Goal: Task Accomplishment & Management: Complete application form

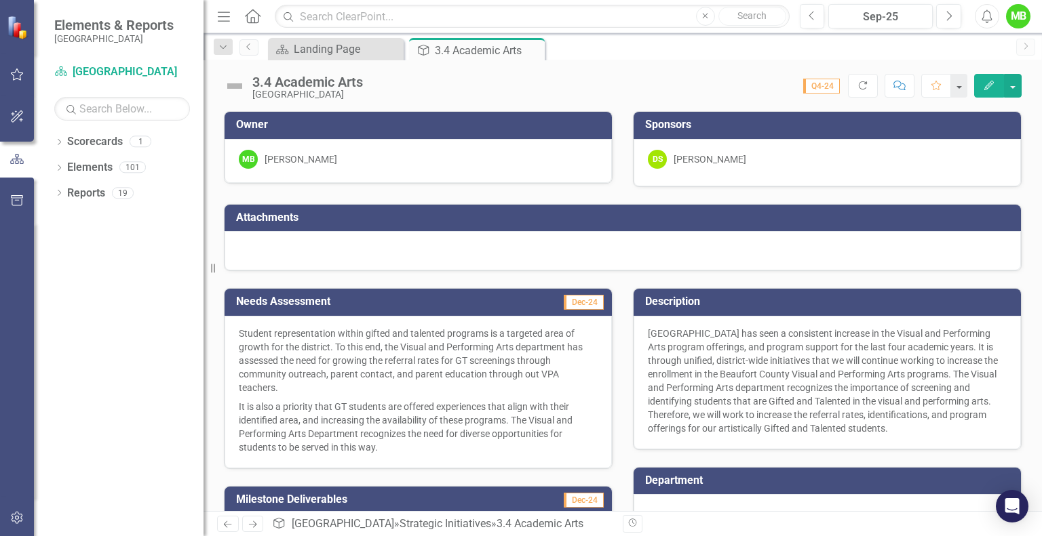
scroll to position [196, 0]
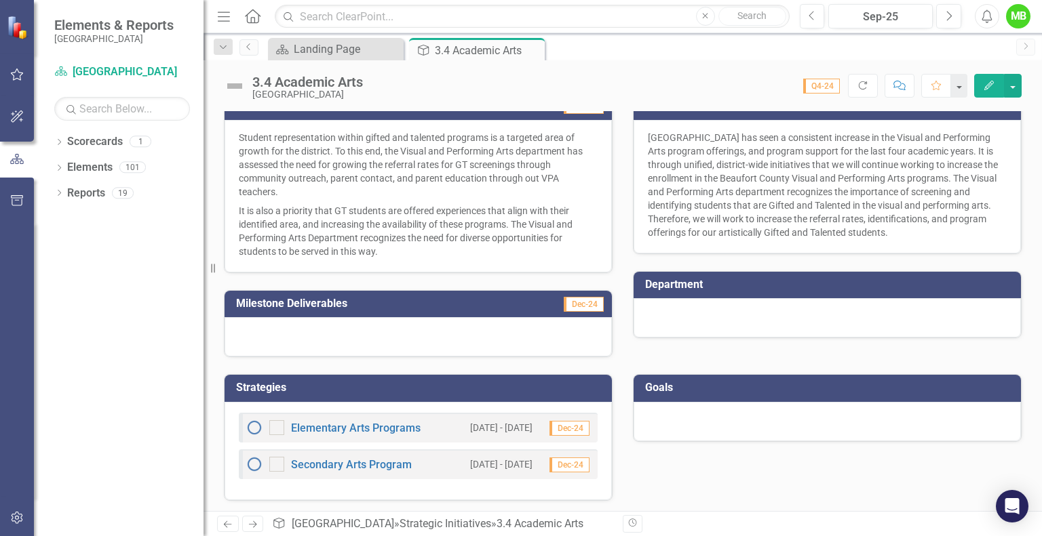
click at [706, 412] on div at bounding box center [826, 421] width 387 height 39
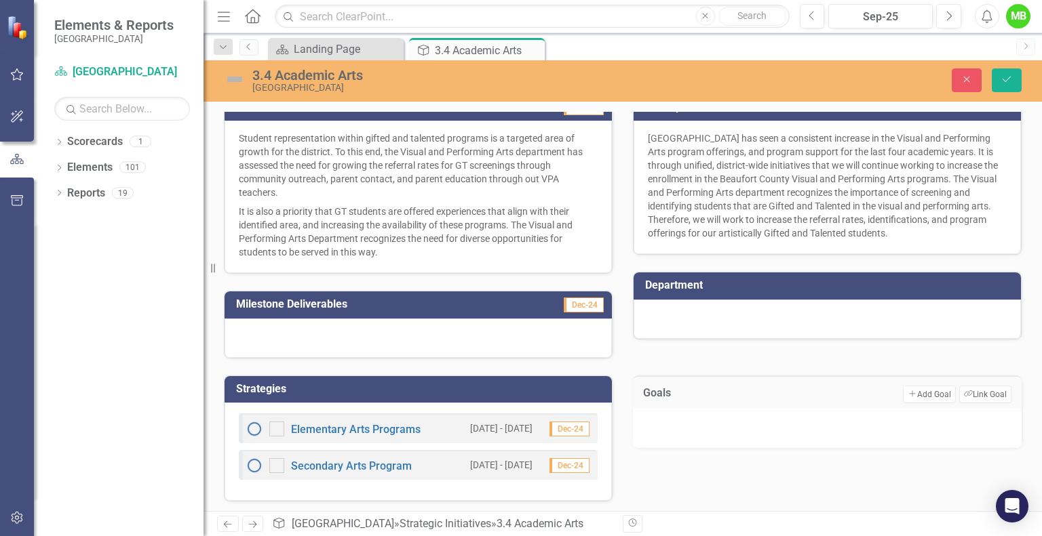
click at [759, 425] on div at bounding box center [827, 428] width 389 height 39
click at [928, 392] on button "Add Add Goal" at bounding box center [929, 395] width 52 height 18
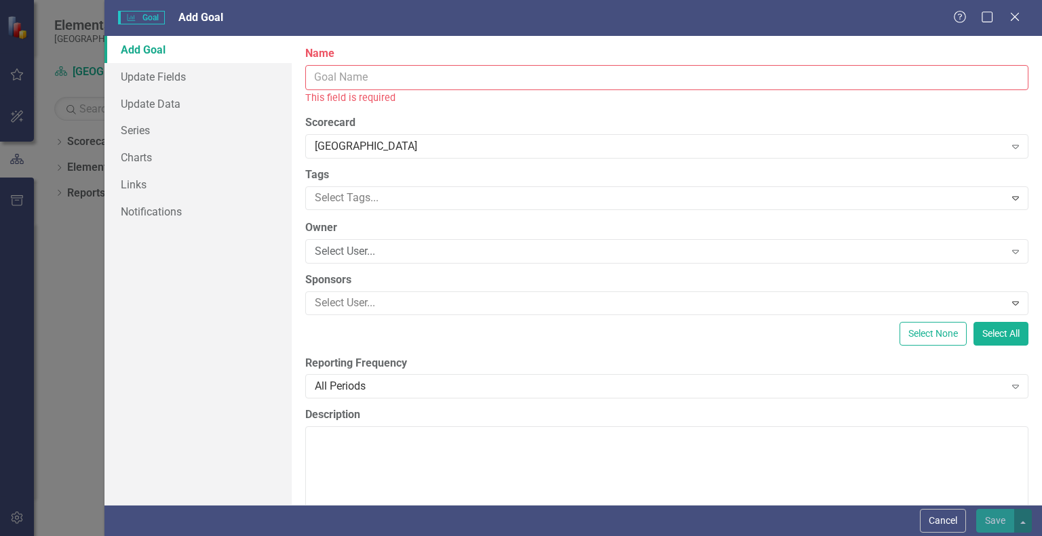
click at [472, 77] on input "Name" at bounding box center [666, 77] width 723 height 25
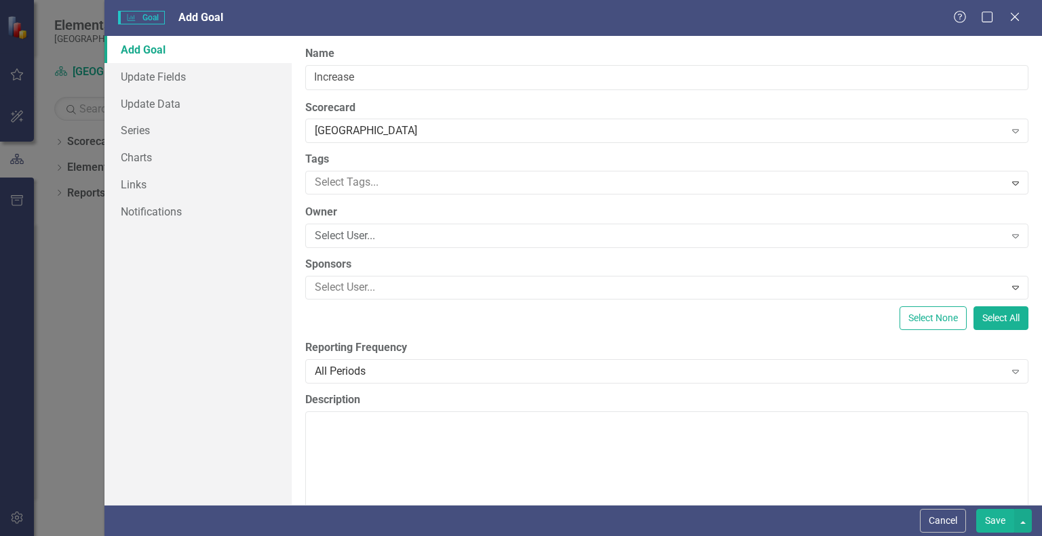
click at [480, 380] on div "All Periods Expand" at bounding box center [666, 371] width 723 height 24
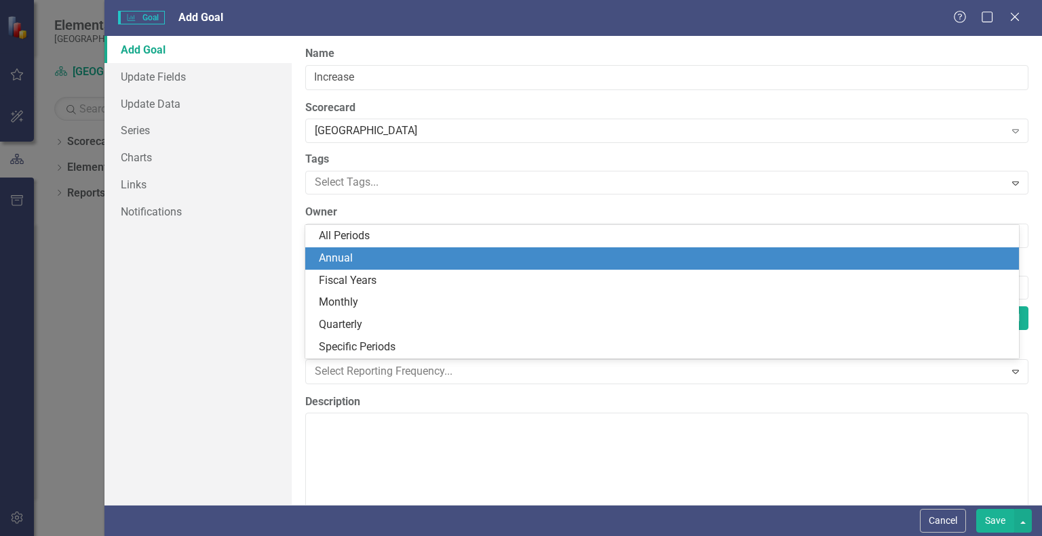
click at [419, 249] on div "Annual" at bounding box center [661, 259] width 713 height 22
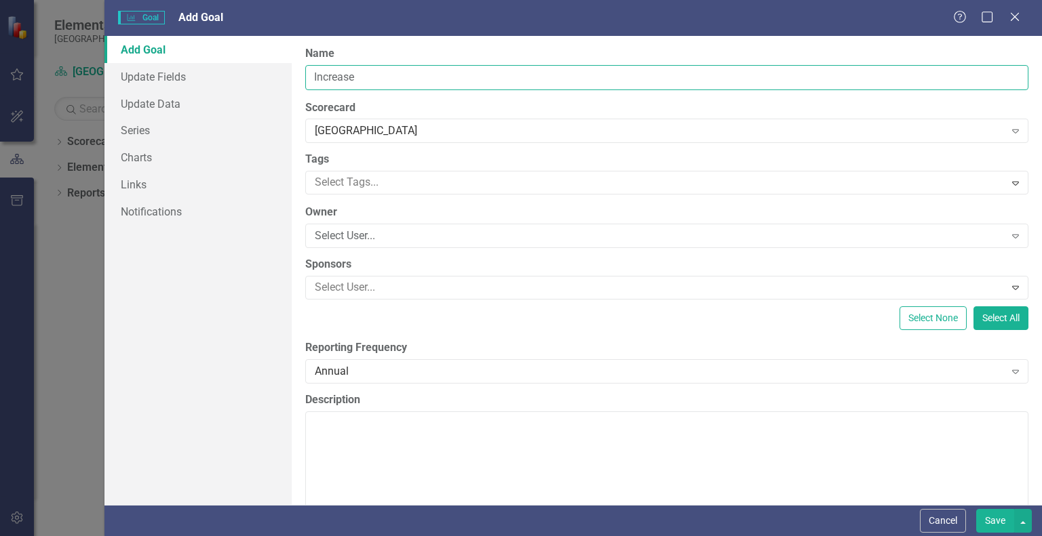
click at [416, 78] on input "Increase" at bounding box center [666, 77] width 723 height 25
type input "Increase students identified as Artistic Gifted and Talented"
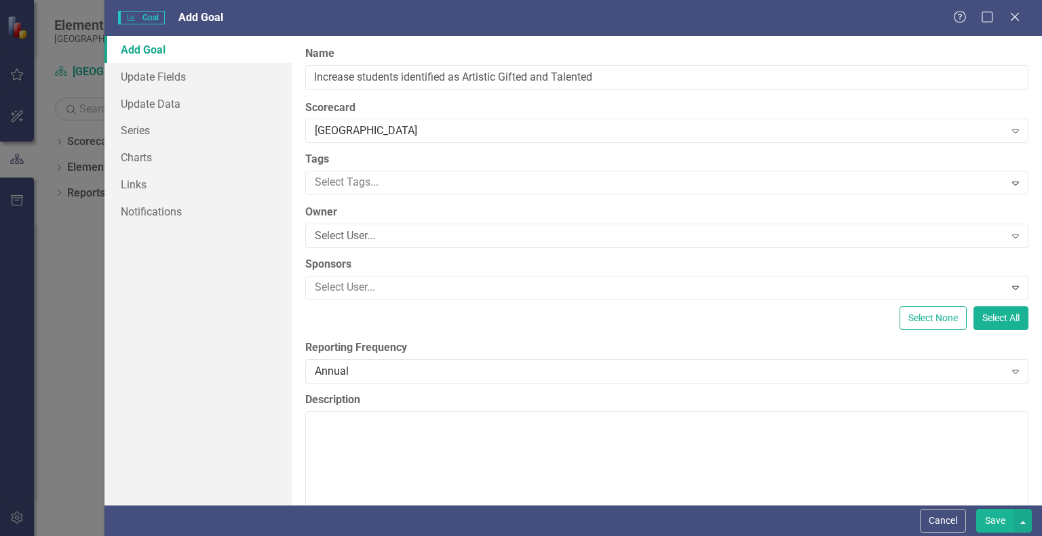
click at [420, 235] on div "Select User..." at bounding box center [659, 237] width 689 height 16
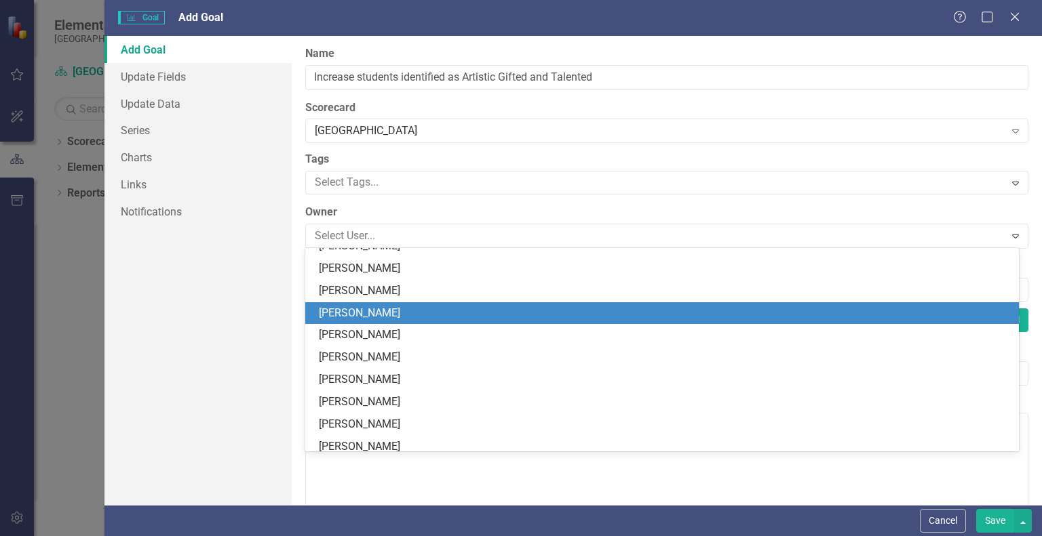
scroll to position [41, 0]
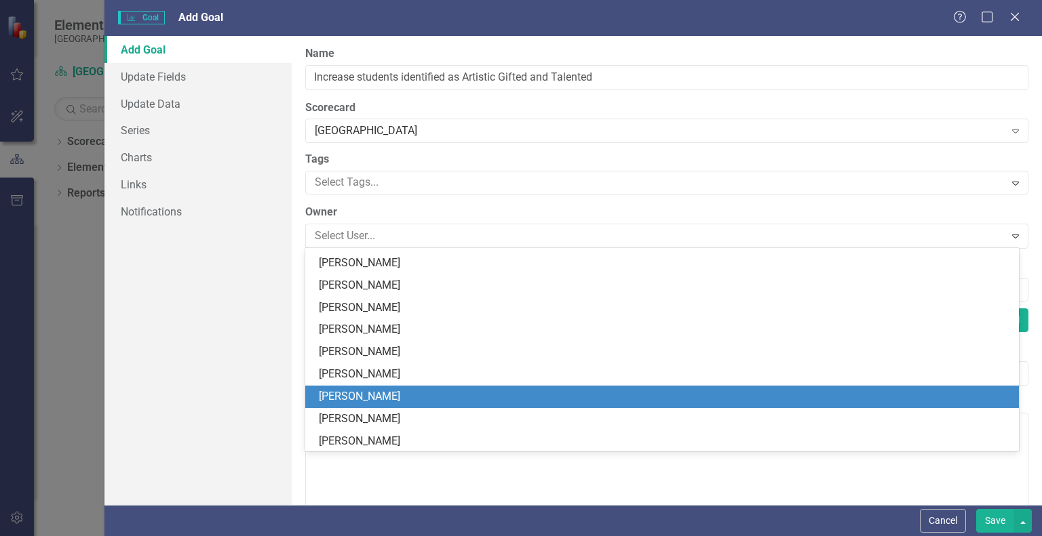
click at [410, 395] on div "[PERSON_NAME]" at bounding box center [665, 397] width 692 height 16
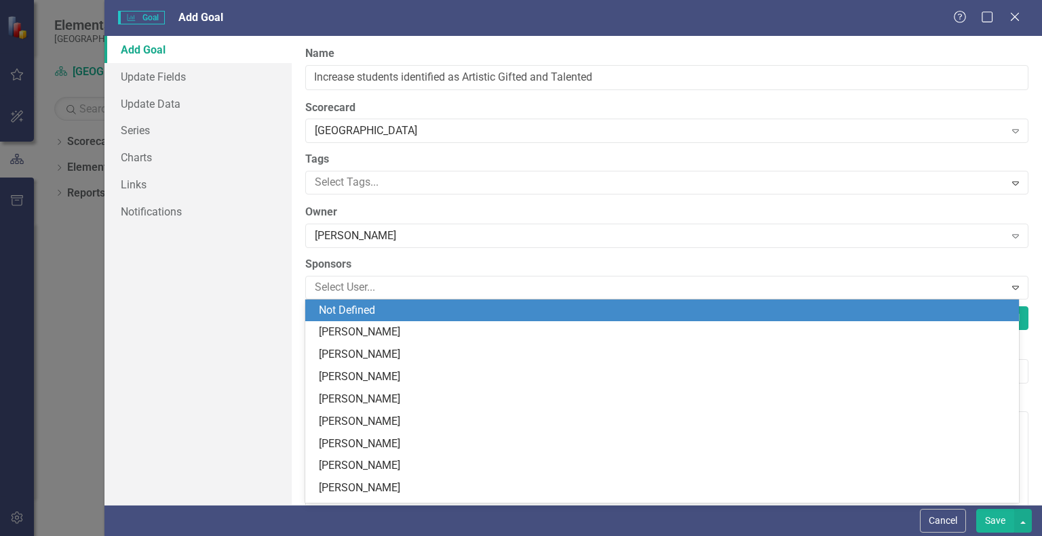
click at [435, 291] on div at bounding box center [656, 288] width 694 height 18
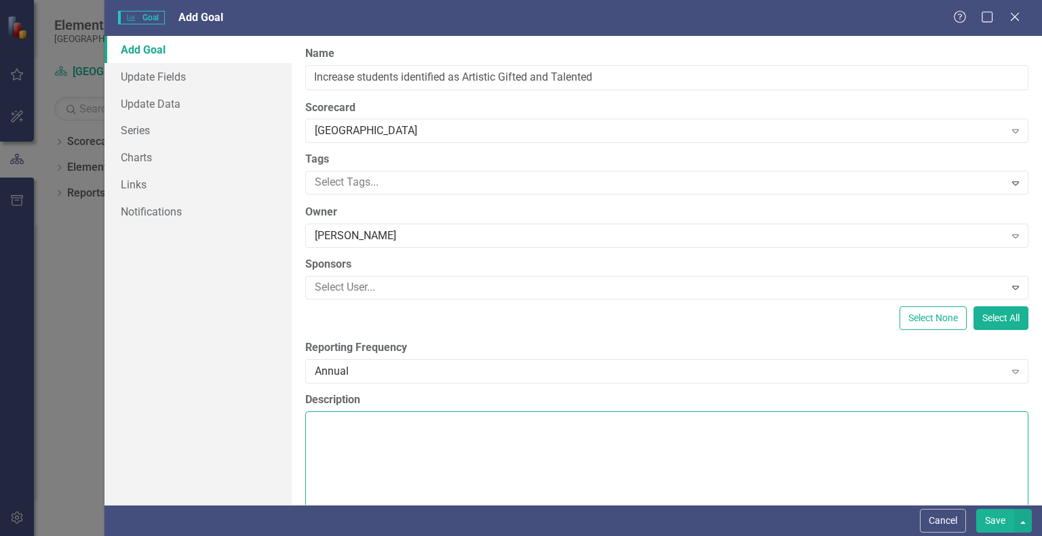
click at [408, 423] on textarea "Description" at bounding box center [666, 494] width 723 height 164
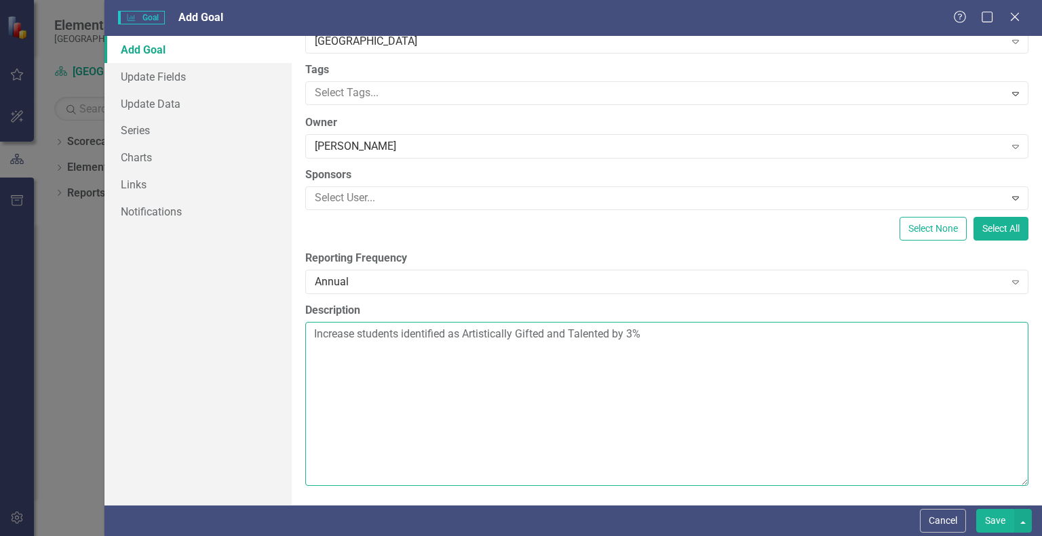
type textarea "Increase students identified as Artistically Gifted and Talented by 3%"
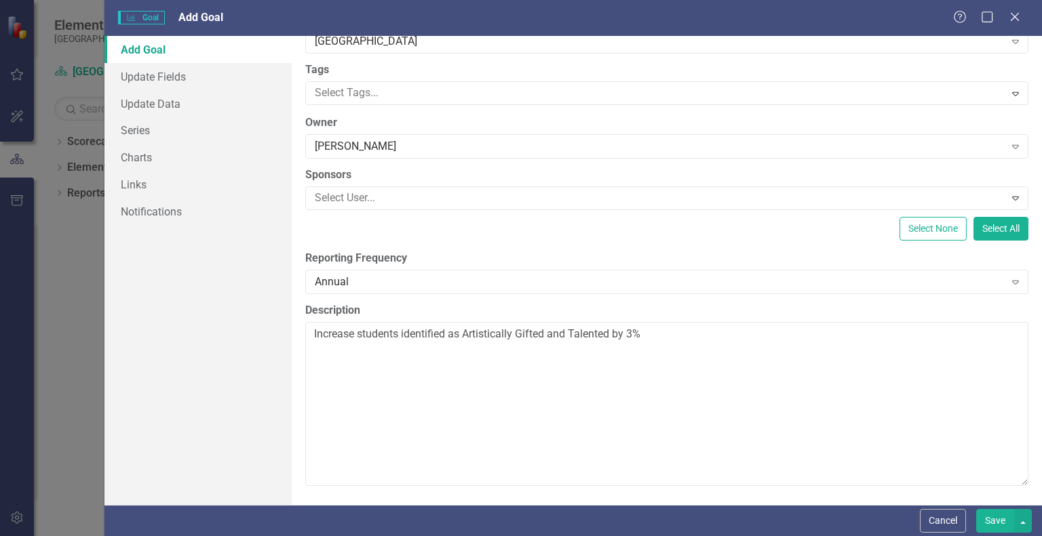
click at [997, 517] on button "Save" at bounding box center [995, 521] width 38 height 24
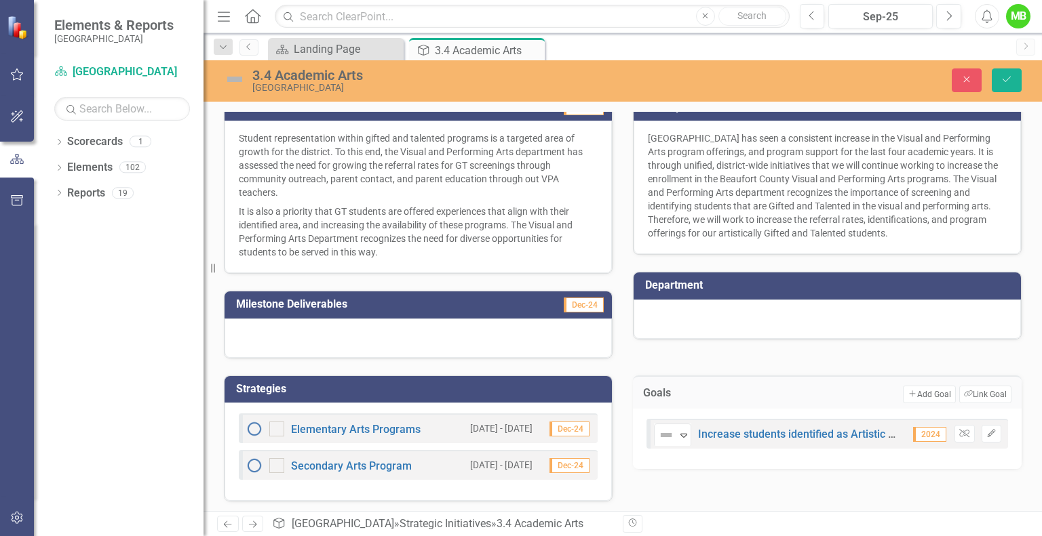
click at [925, 392] on button "Add Add Goal" at bounding box center [929, 395] width 52 height 18
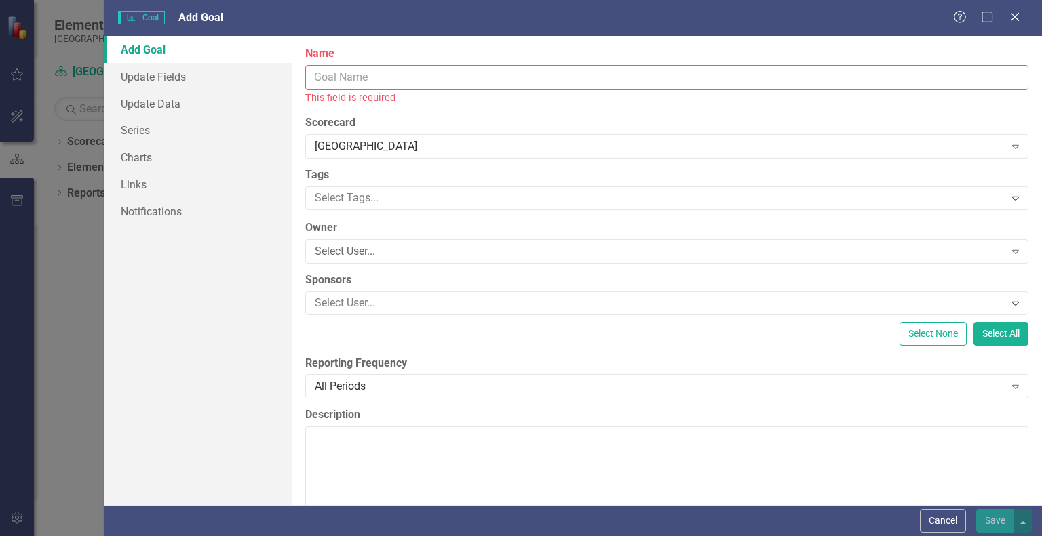
click at [429, 80] on input "Name" at bounding box center [666, 77] width 723 height 25
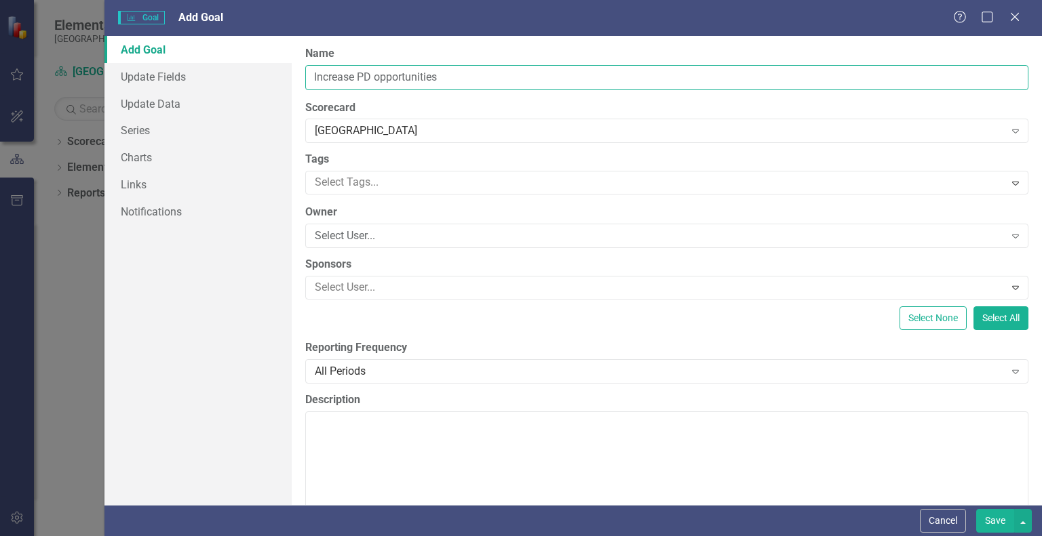
type input "Increase PD opportunities"
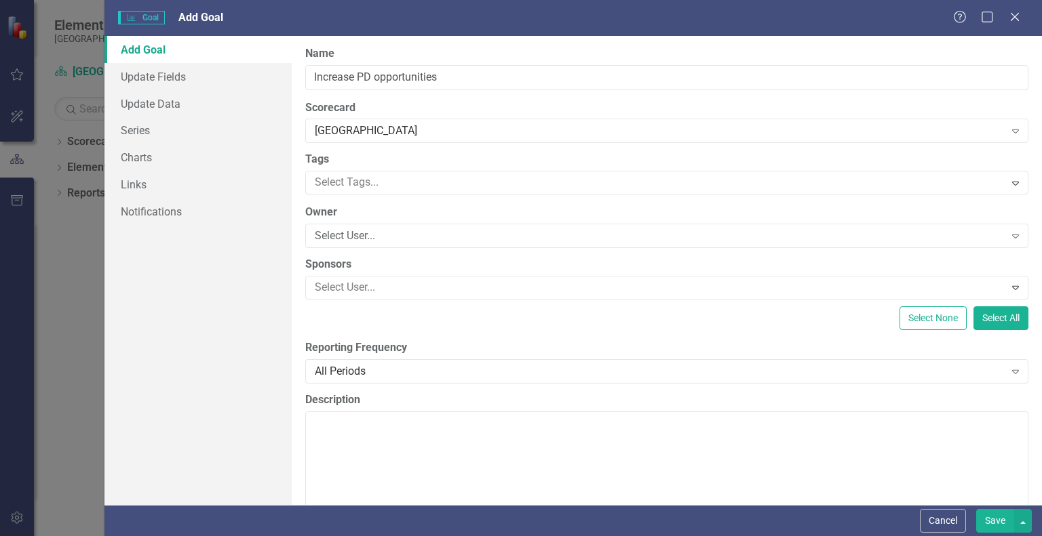
click at [404, 225] on div "Select User... Expand" at bounding box center [666, 236] width 723 height 24
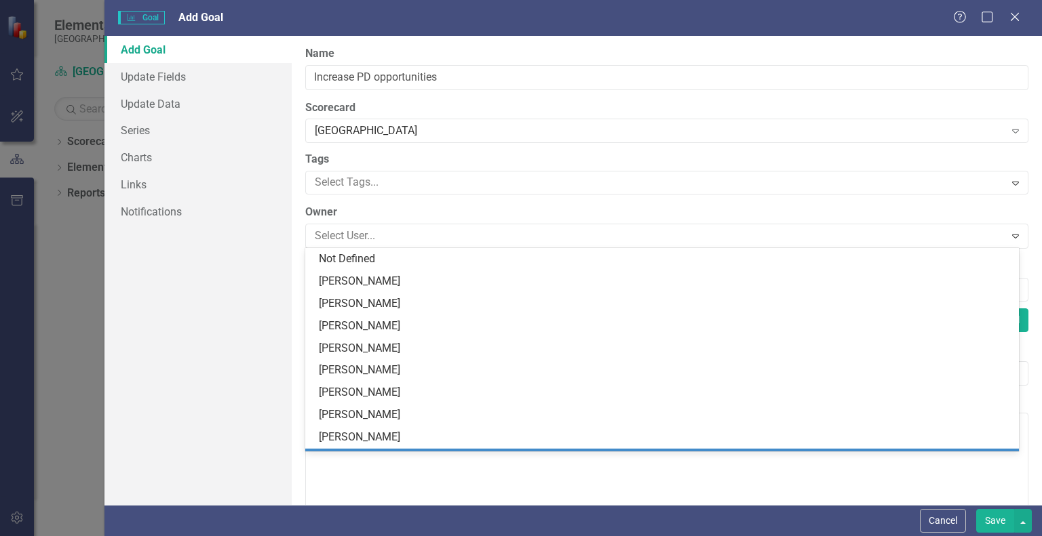
click at [389, 449] on div "[PERSON_NAME]" at bounding box center [661, 460] width 713 height 22
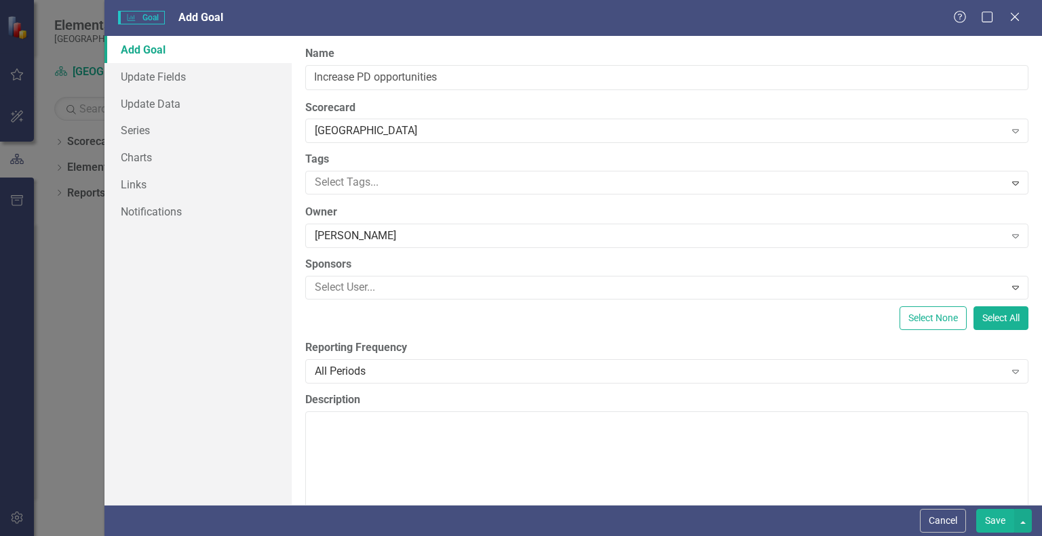
click at [397, 237] on div "[PERSON_NAME]" at bounding box center [659, 237] width 689 height 16
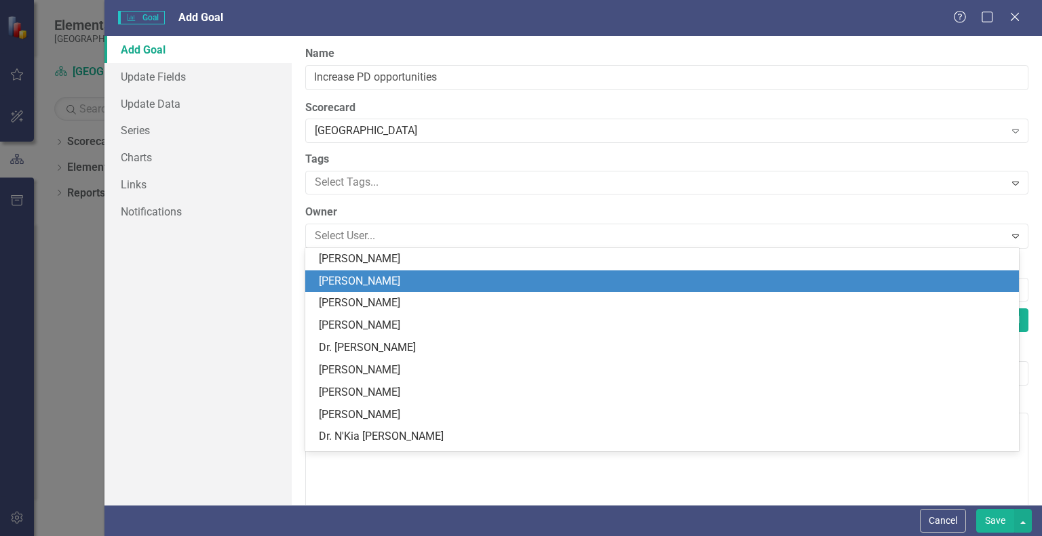
scroll to position [176, 0]
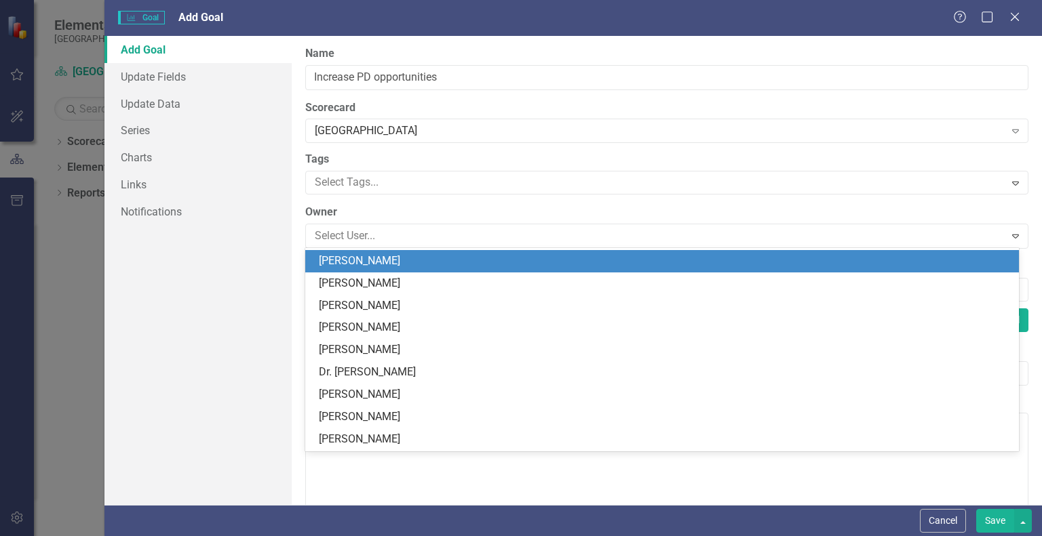
click at [400, 264] on div "[PERSON_NAME]" at bounding box center [665, 262] width 692 height 16
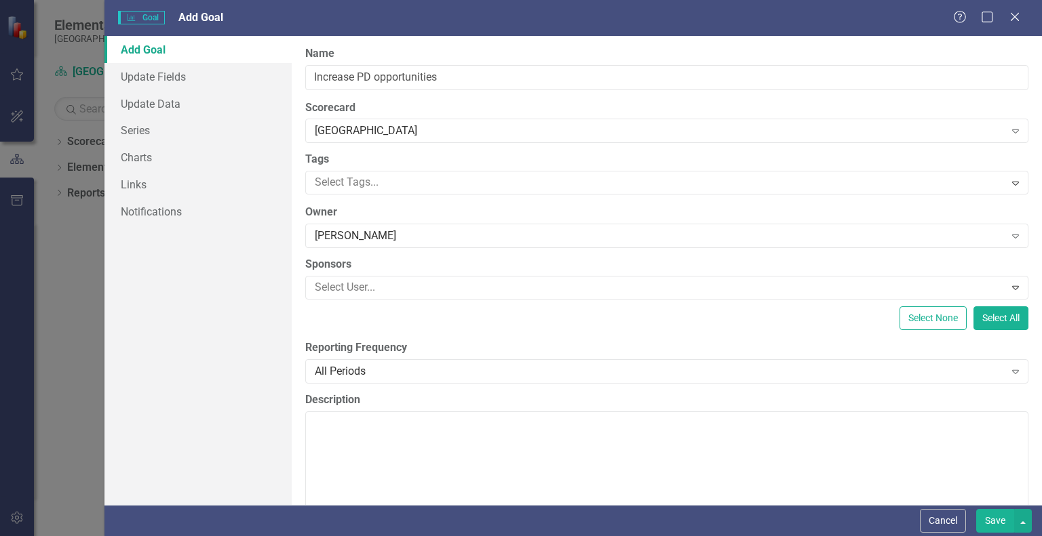
click at [407, 369] on div "All Periods" at bounding box center [659, 371] width 689 height 16
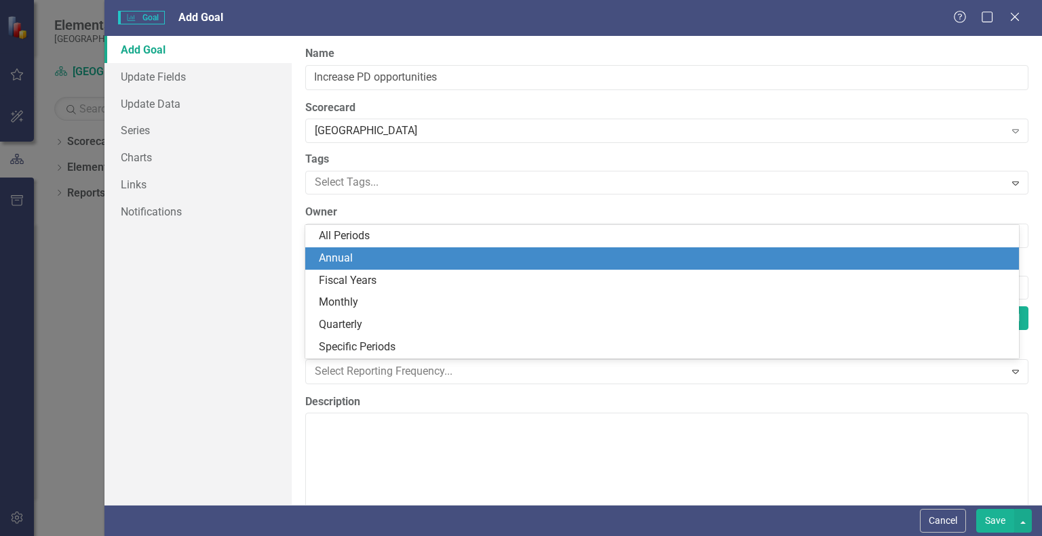
click at [393, 259] on div "Annual" at bounding box center [665, 259] width 692 height 16
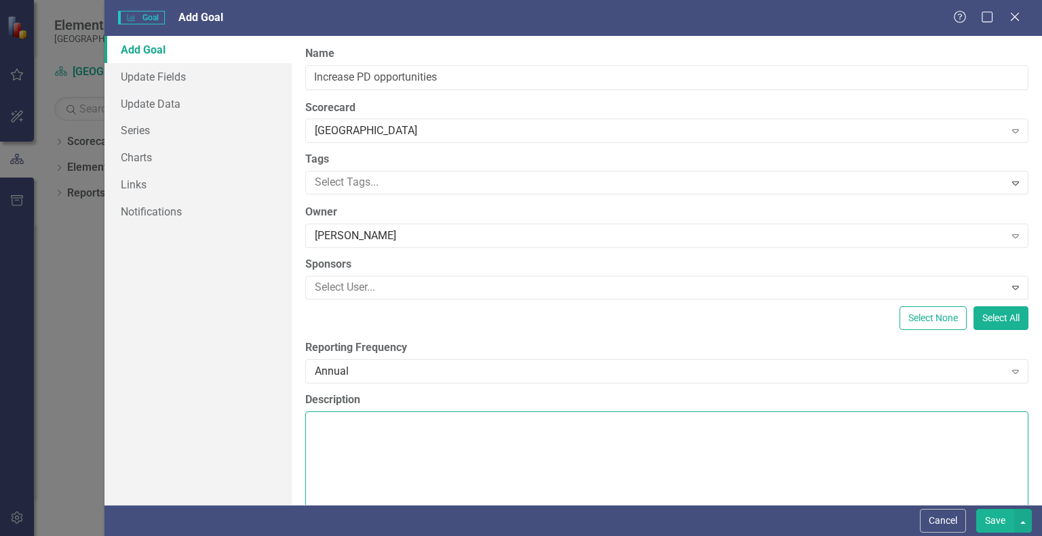
click at [408, 441] on textarea "Description" at bounding box center [666, 494] width 723 height 164
type textarea "Increase the number of qualified PD sessions for teacher by 3 sessions"
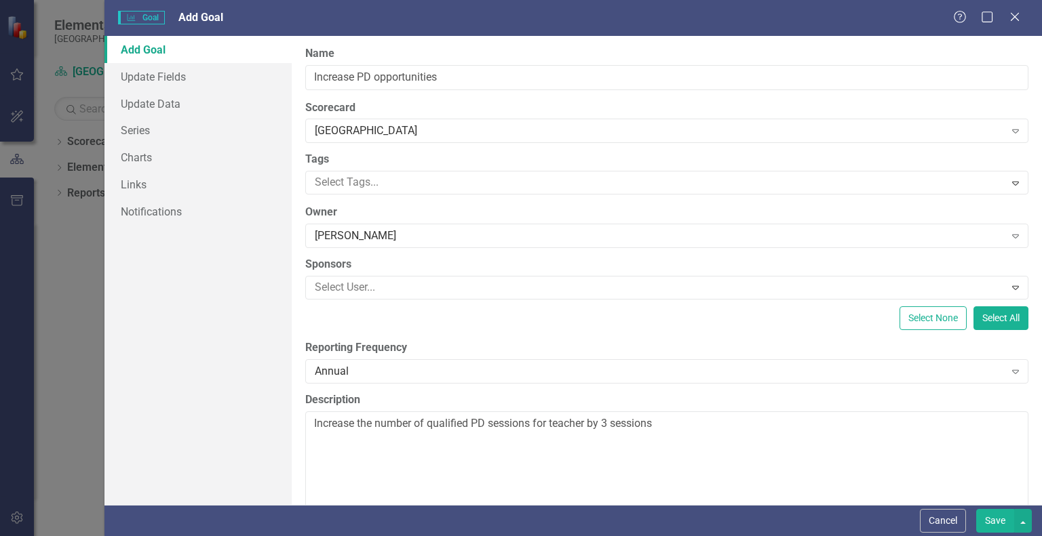
click at [991, 518] on button "Save" at bounding box center [995, 521] width 38 height 24
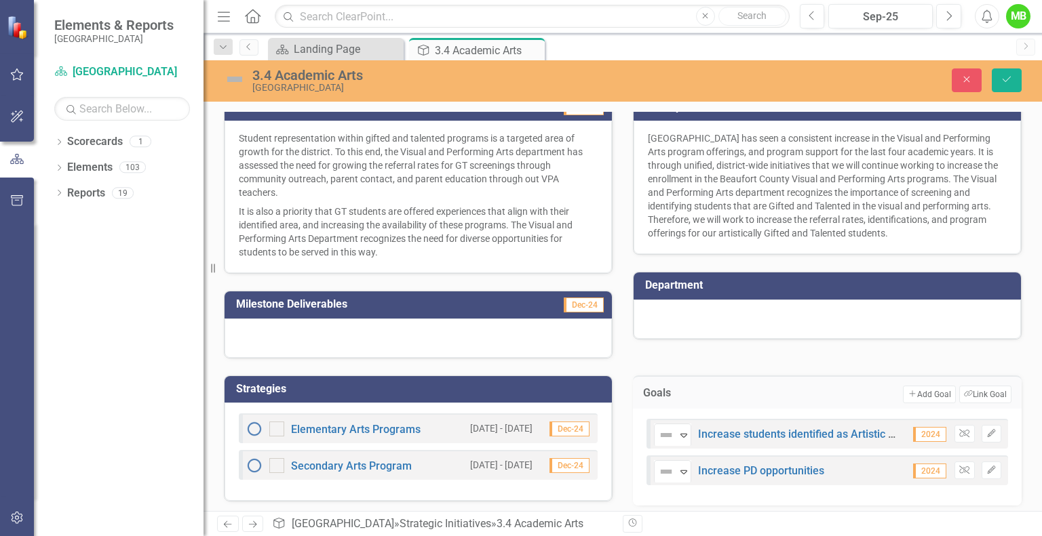
click at [924, 397] on button "Add Add Goal" at bounding box center [929, 395] width 52 height 18
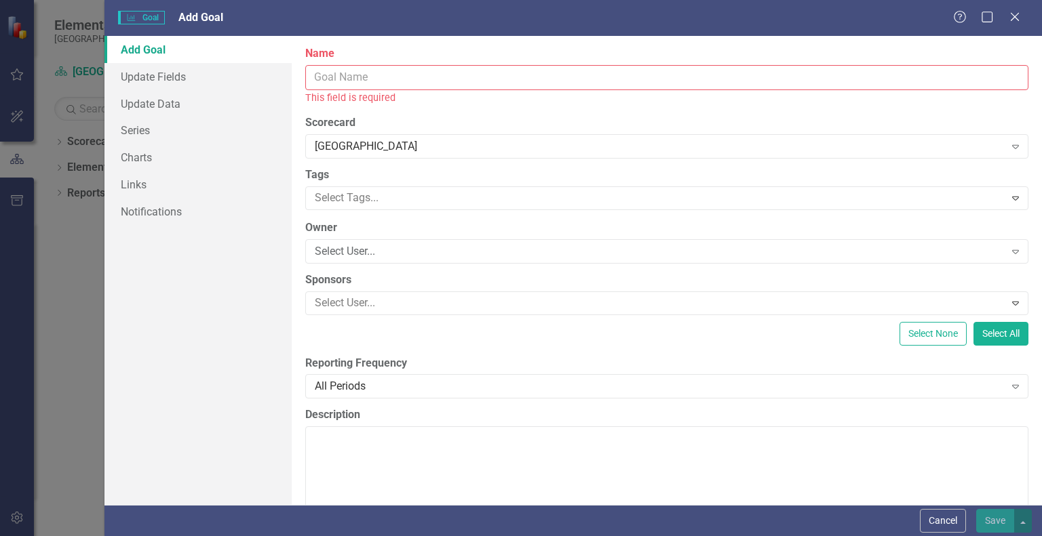
click at [512, 81] on input "Name" at bounding box center [666, 77] width 723 height 25
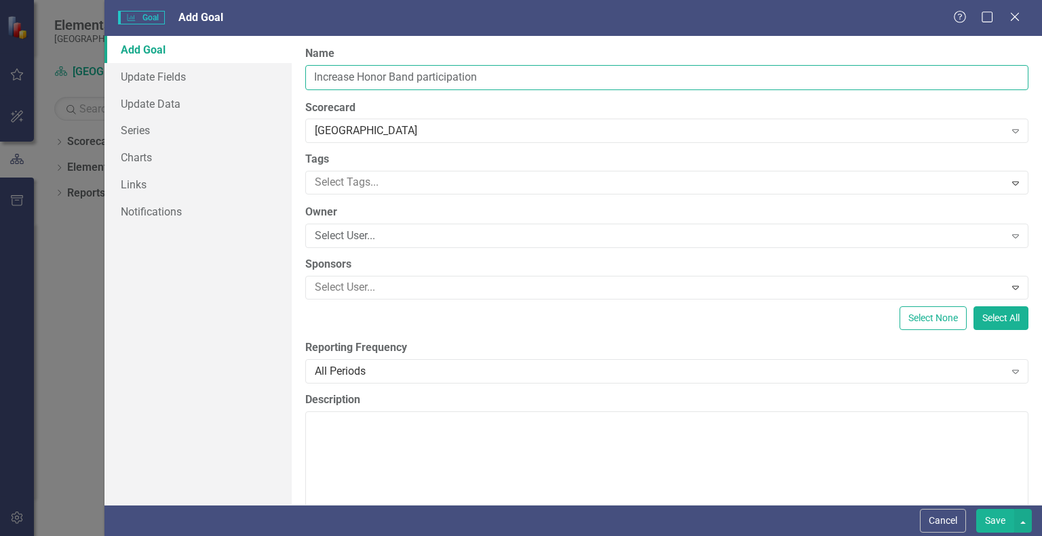
type input "Increase Honor Band participation"
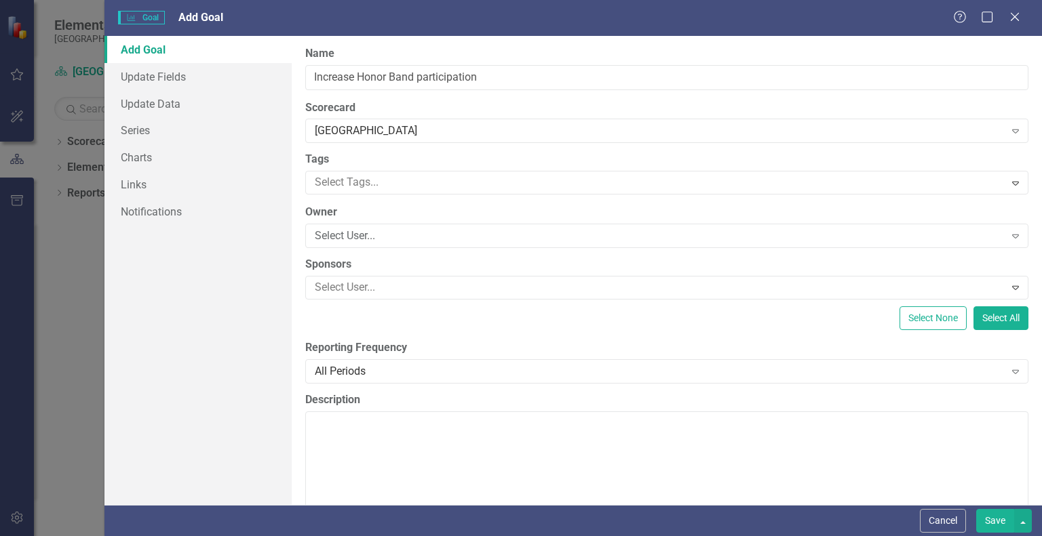
click at [442, 238] on div "Select User..." at bounding box center [659, 237] width 689 height 16
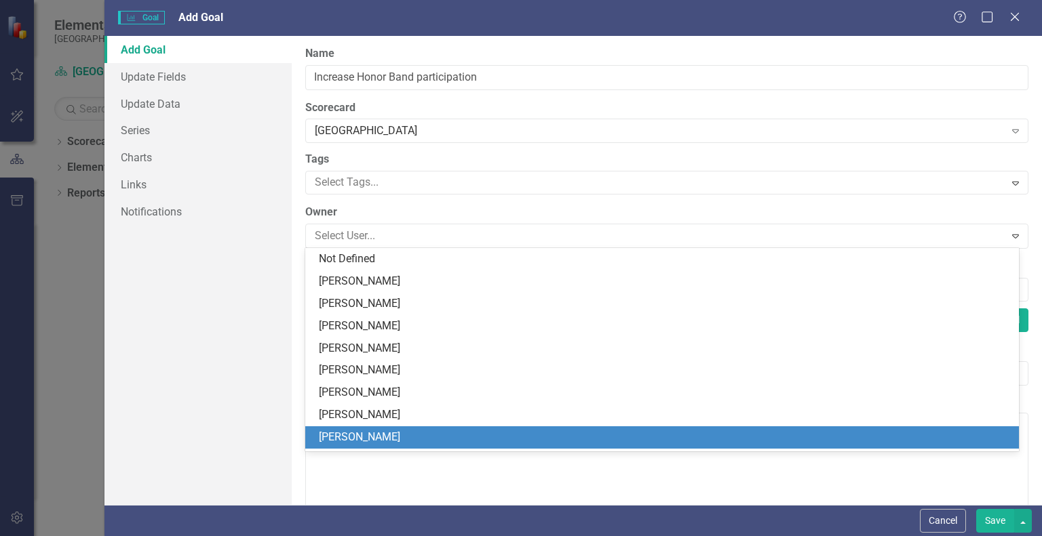
click at [399, 435] on div "[PERSON_NAME]" at bounding box center [665, 438] width 692 height 16
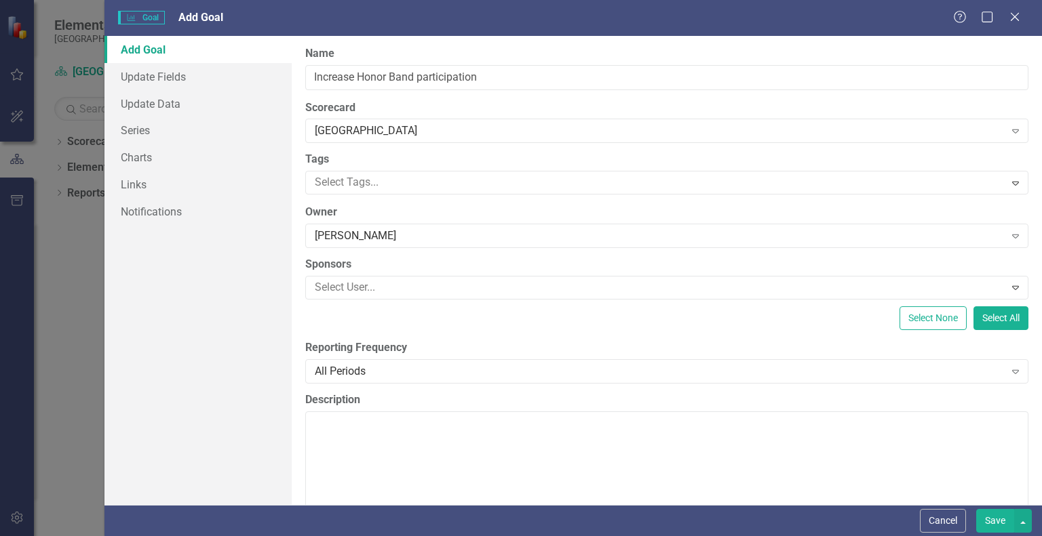
click at [422, 374] on div "All Periods" at bounding box center [659, 371] width 689 height 16
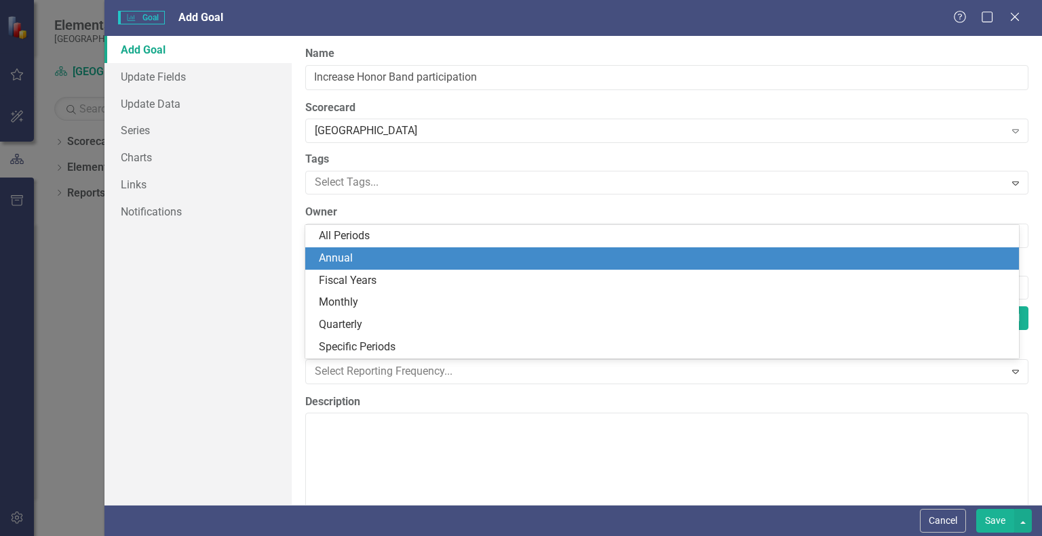
click at [408, 260] on div "Annual" at bounding box center [665, 259] width 692 height 16
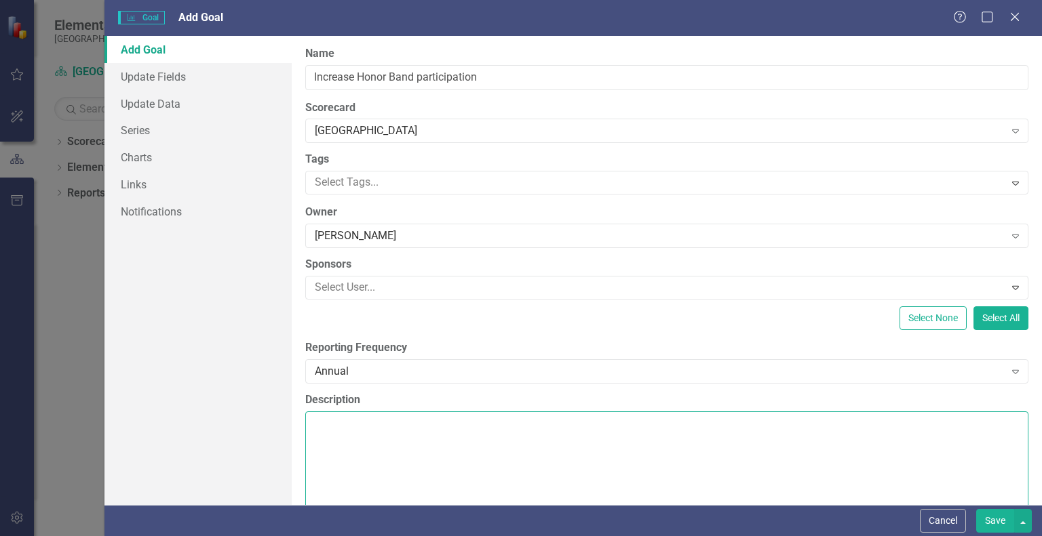
click at [397, 412] on textarea "Description" at bounding box center [666, 494] width 723 height 164
click at [534, 425] on textarea "Increase the number of students participating in District Honors Band (middle a…" at bounding box center [666, 494] width 723 height 164
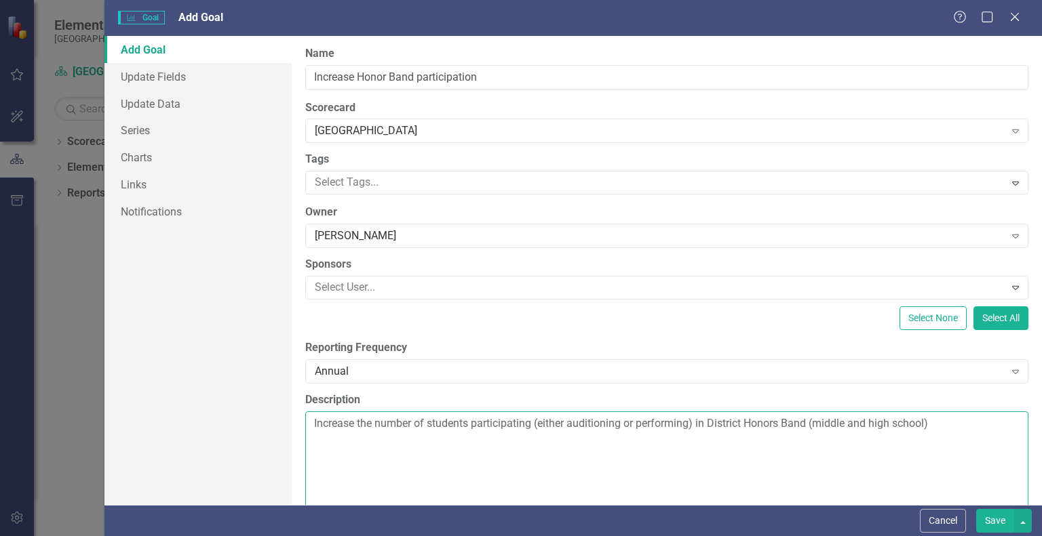
click at [953, 433] on textarea "Increase the number of students participating (either auditioning or performing…" at bounding box center [666, 494] width 723 height 164
type textarea "Increase the number of students participating (either auditioning or performing…"
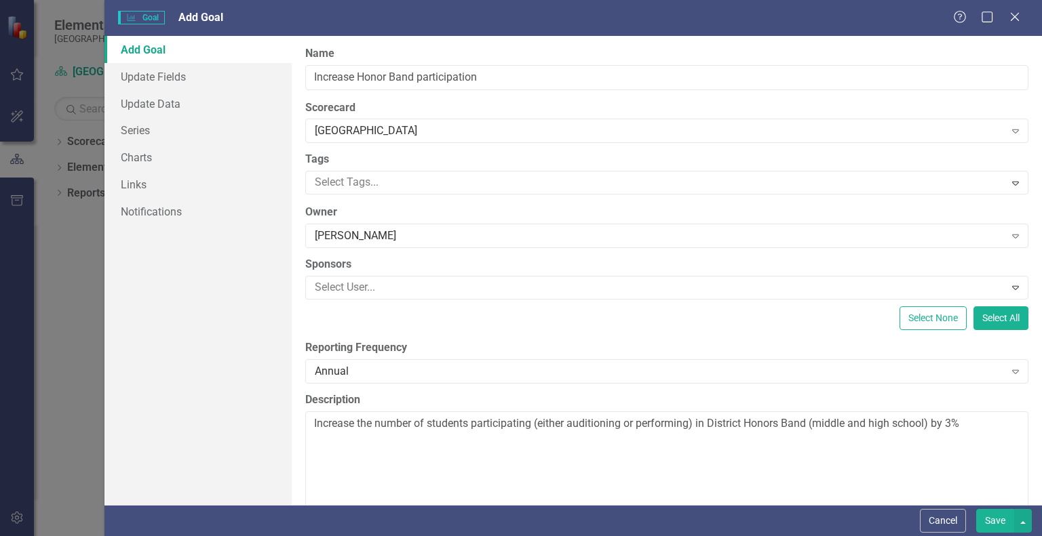
click at [995, 520] on button "Save" at bounding box center [995, 521] width 38 height 24
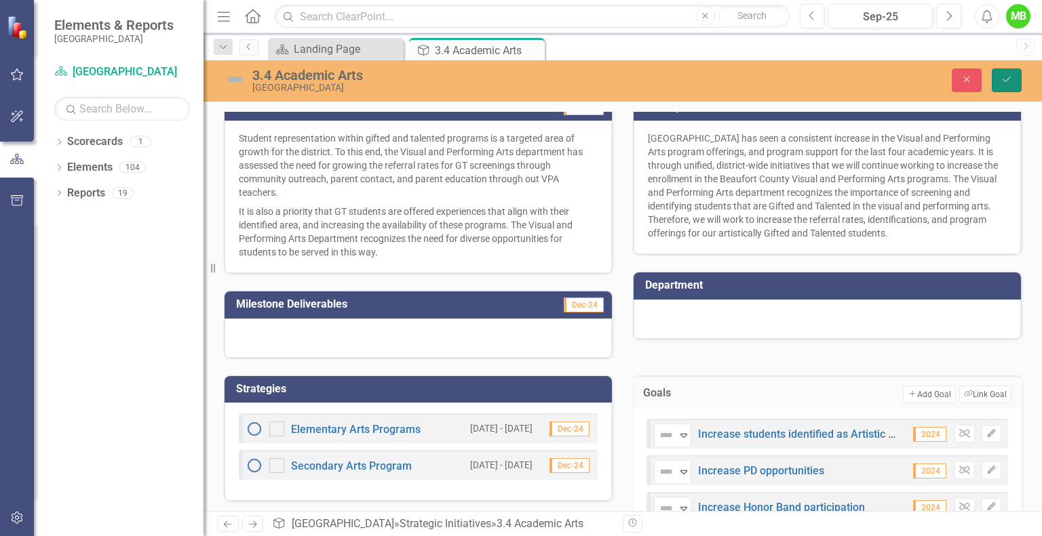
click at [1011, 83] on icon "Save" at bounding box center [1006, 79] width 12 height 9
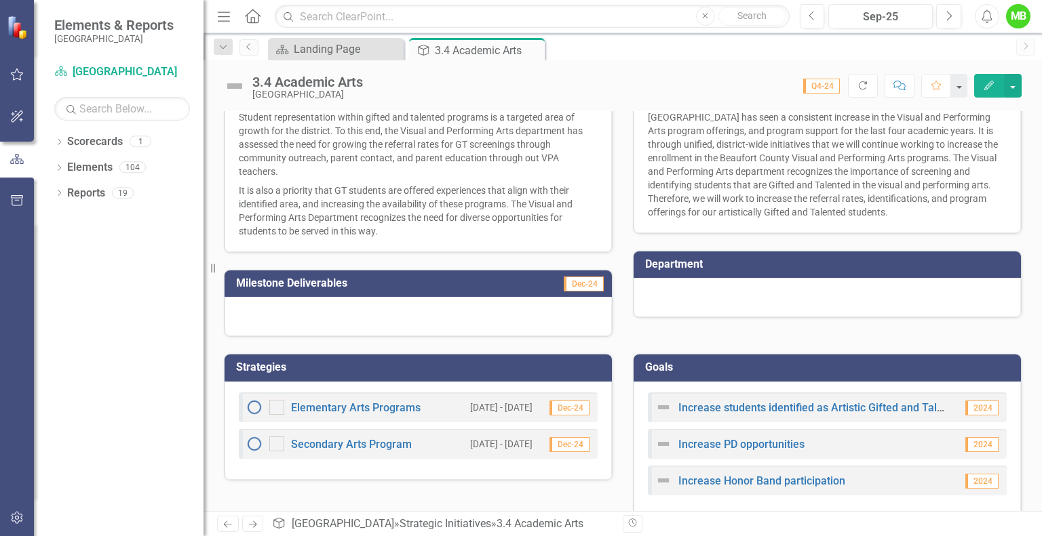
scroll to position [233, 0]
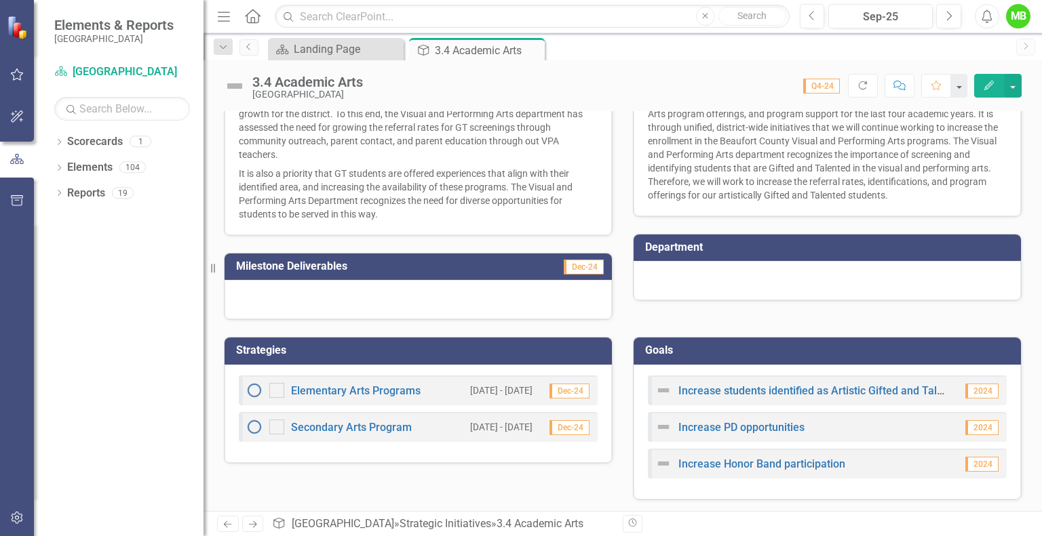
click at [640, 291] on div at bounding box center [826, 280] width 387 height 39
click at [686, 292] on div at bounding box center [826, 280] width 387 height 39
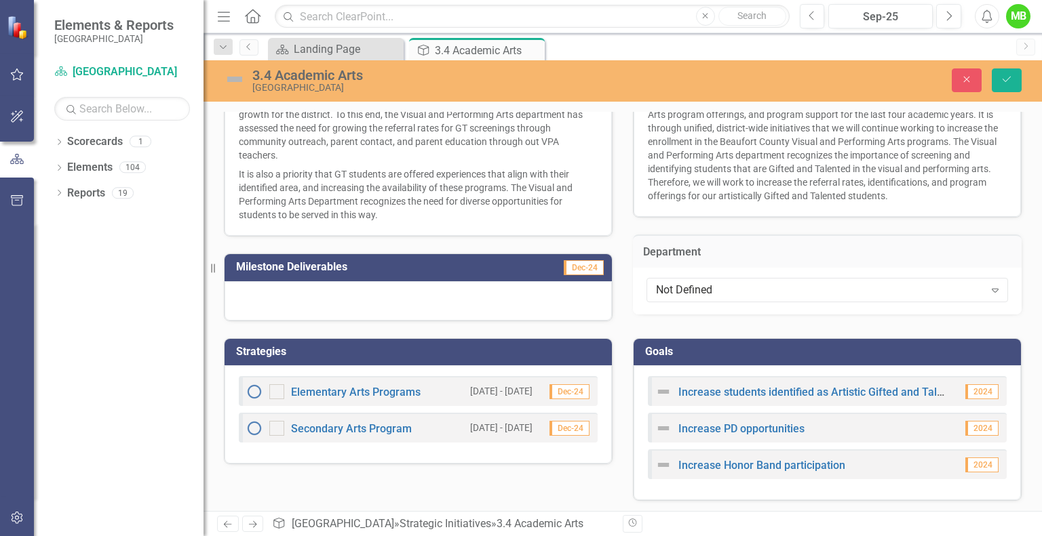
click at [686, 292] on div "Not Defined" at bounding box center [820, 290] width 328 height 16
click at [991, 292] on icon "Expand" at bounding box center [995, 290] width 14 height 11
click at [1009, 73] on button "Save" at bounding box center [1006, 80] width 30 height 24
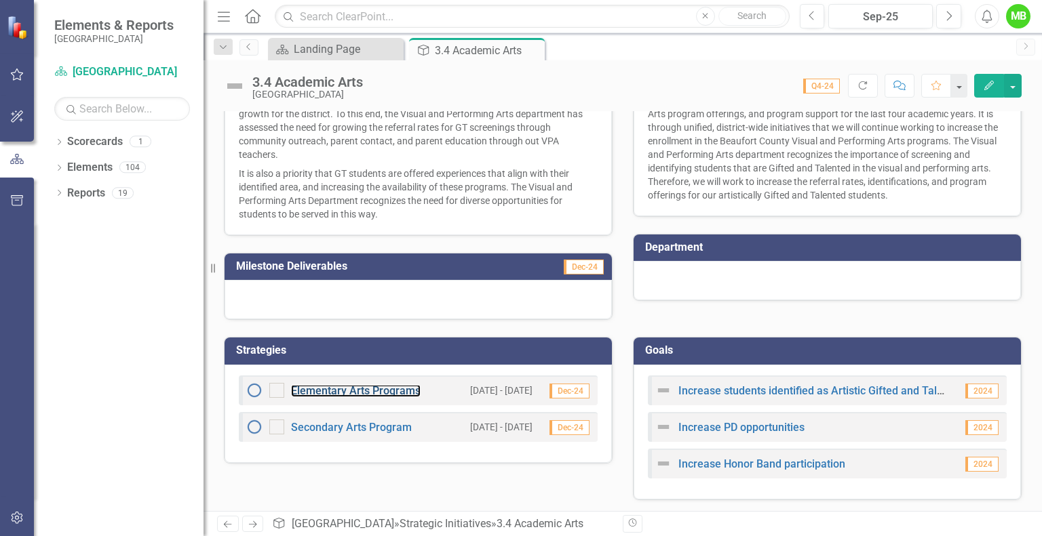
click at [380, 389] on link "Elementary Arts Programs" at bounding box center [356, 390] width 130 height 13
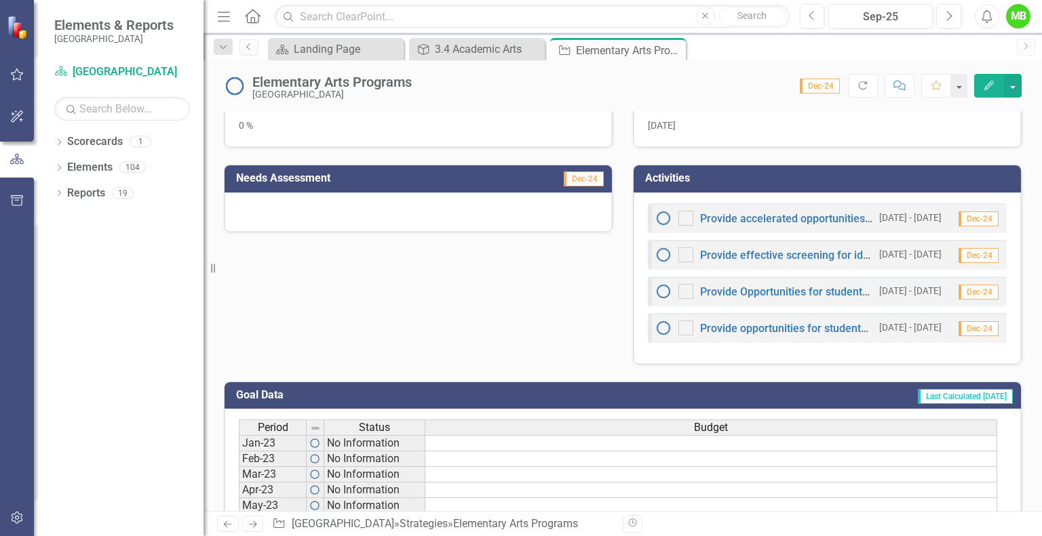
scroll to position [407, 0]
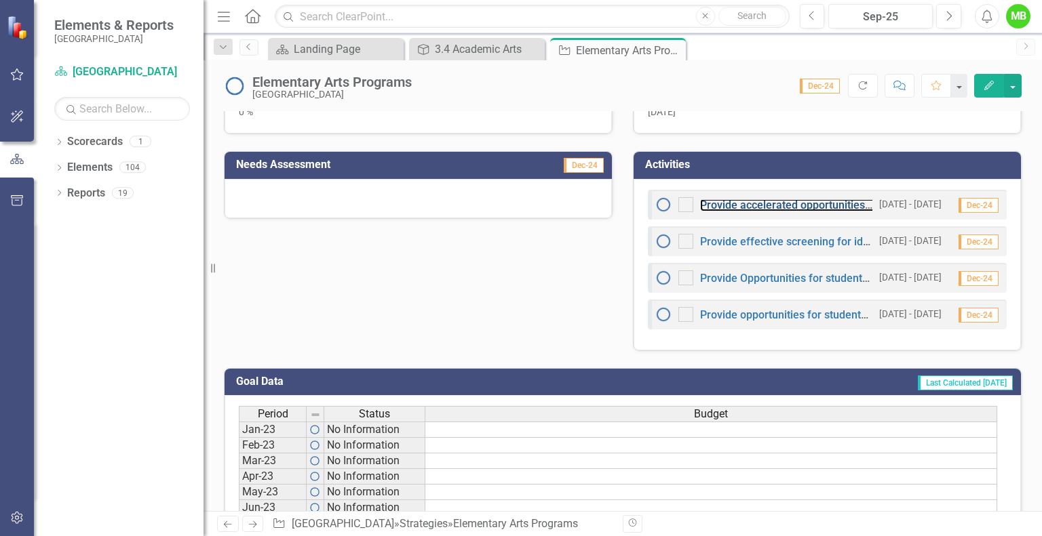
click at [821, 199] on link "Provide accelerated opportunities for students gifted and talented in the visua…" at bounding box center [941, 205] width 483 height 13
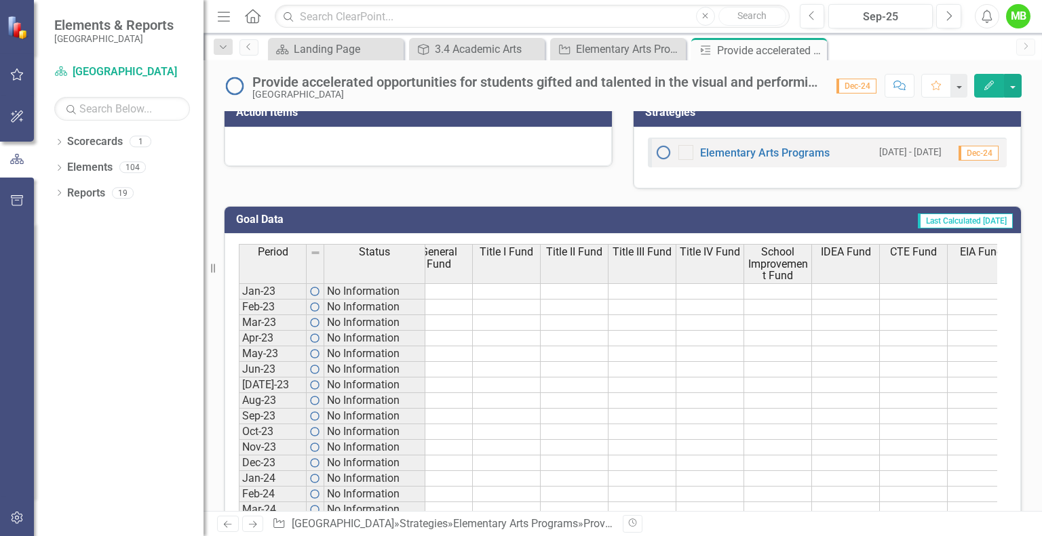
scroll to position [436, 0]
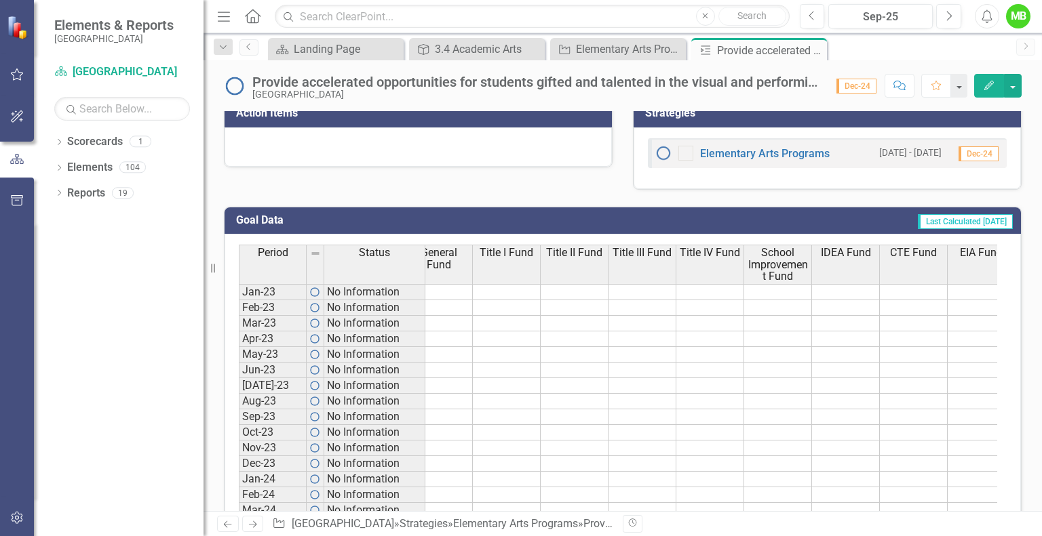
click at [626, 86] on div "Provide accelerated opportunities for students gifted and talented in the visua…" at bounding box center [537, 82] width 570 height 15
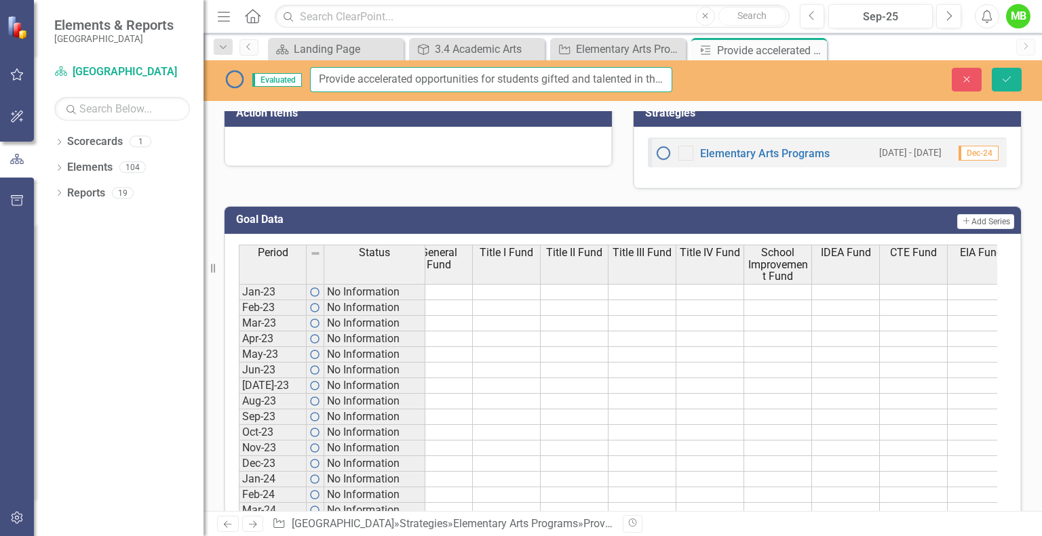
click at [651, 84] on input "Provide accelerated opportunities for students gifted and talented in the visua…" at bounding box center [491, 79] width 362 height 25
click at [665, 73] on input "Provide accelerated opportunities for students gifted and talented in the visua…" at bounding box center [491, 79] width 362 height 25
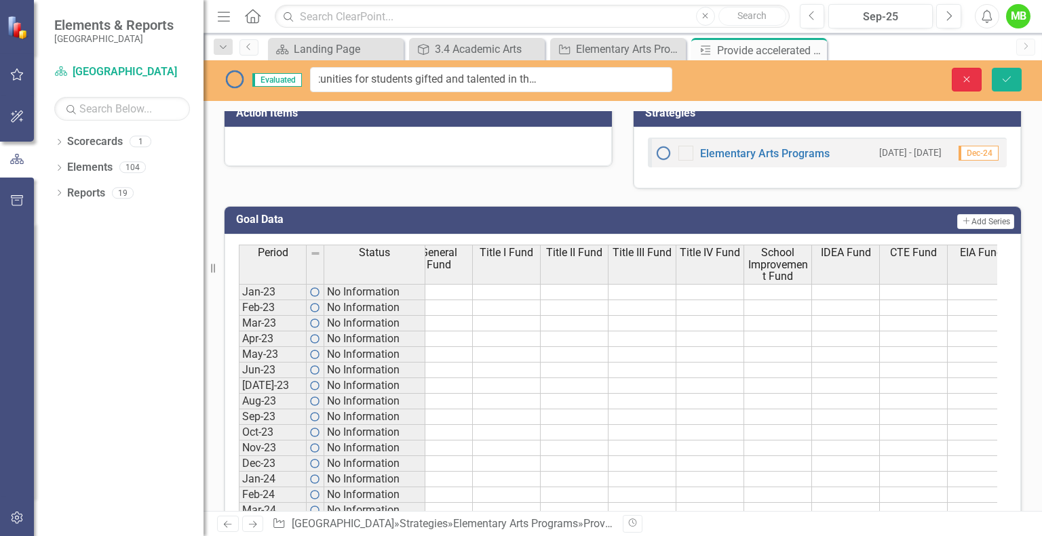
click at [968, 75] on icon "Close" at bounding box center [966, 79] width 12 height 9
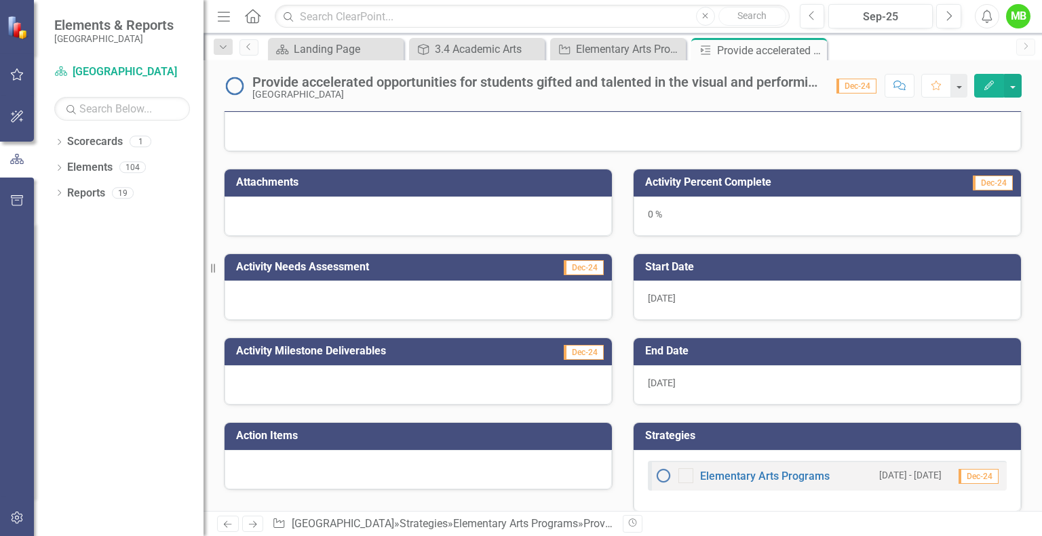
scroll to position [0, 0]
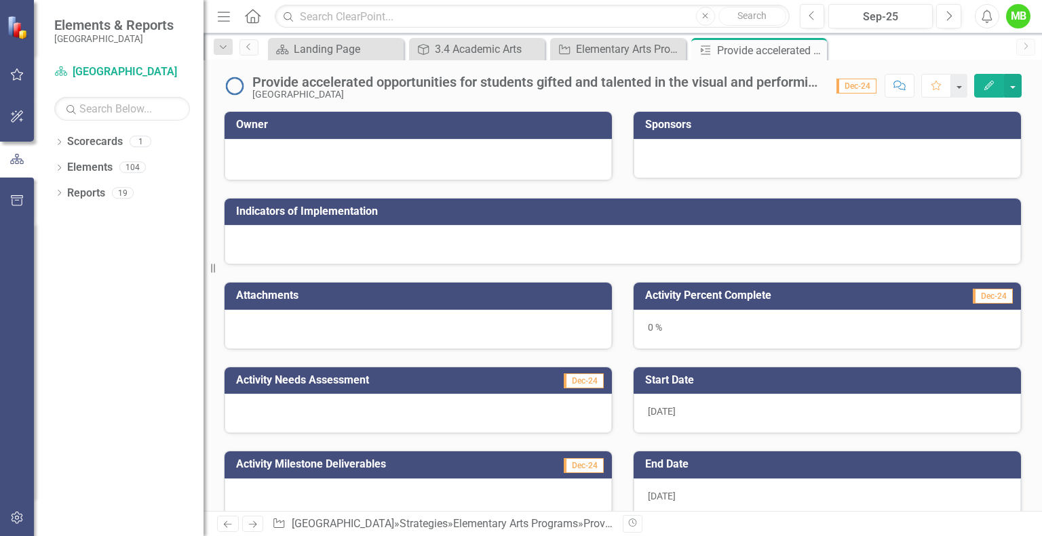
click at [0, 0] on div "Pin" at bounding box center [0, 0] width 0 height 0
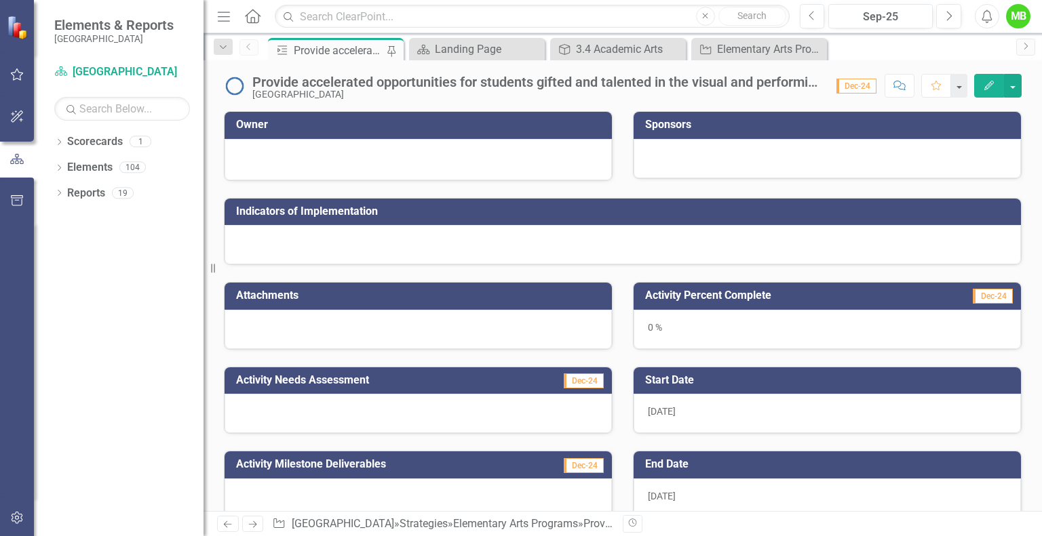
click at [395, 54] on icon "Pin" at bounding box center [391, 51] width 14 height 11
click at [0, 0] on icon "Close" at bounding box center [0, 0] width 0 height 0
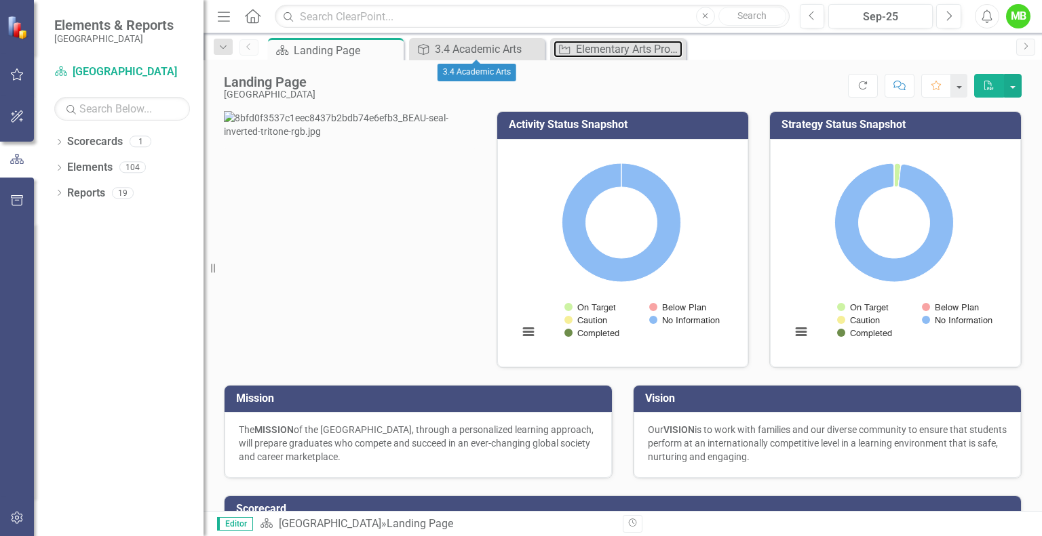
click at [602, 43] on div "Elementary Arts Programs" at bounding box center [629, 49] width 106 height 17
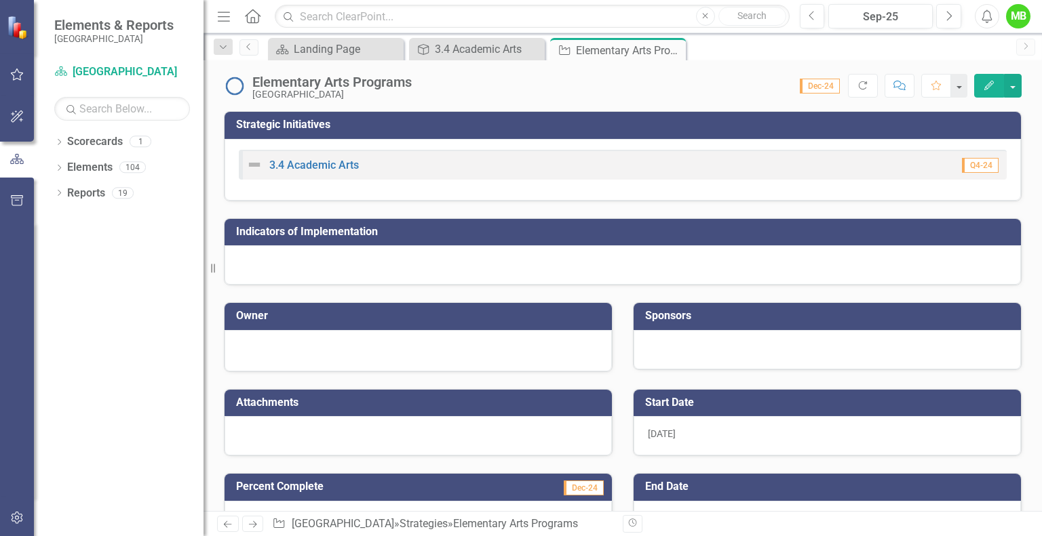
click at [0, 0] on icon "Close" at bounding box center [0, 0] width 0 height 0
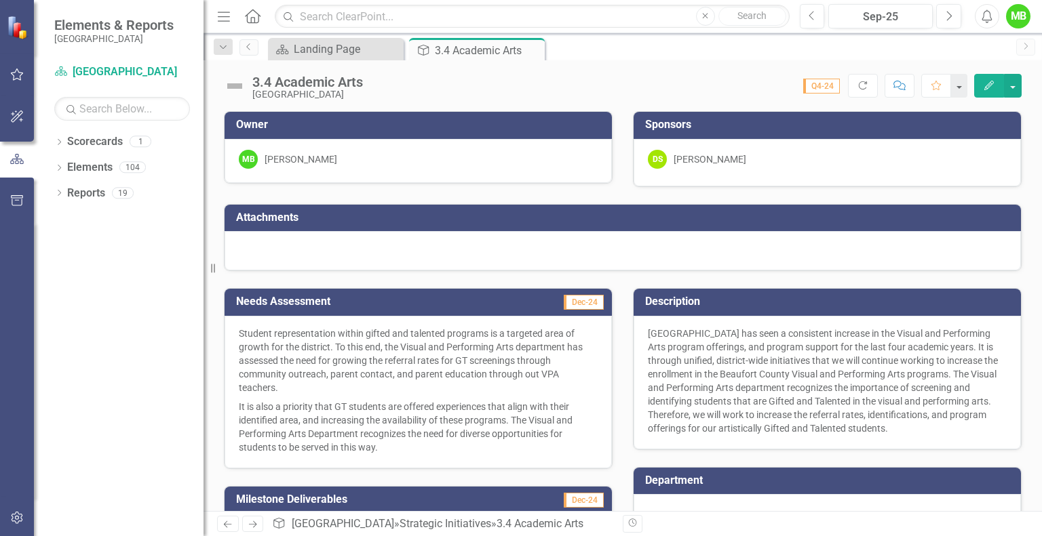
scroll to position [233, 0]
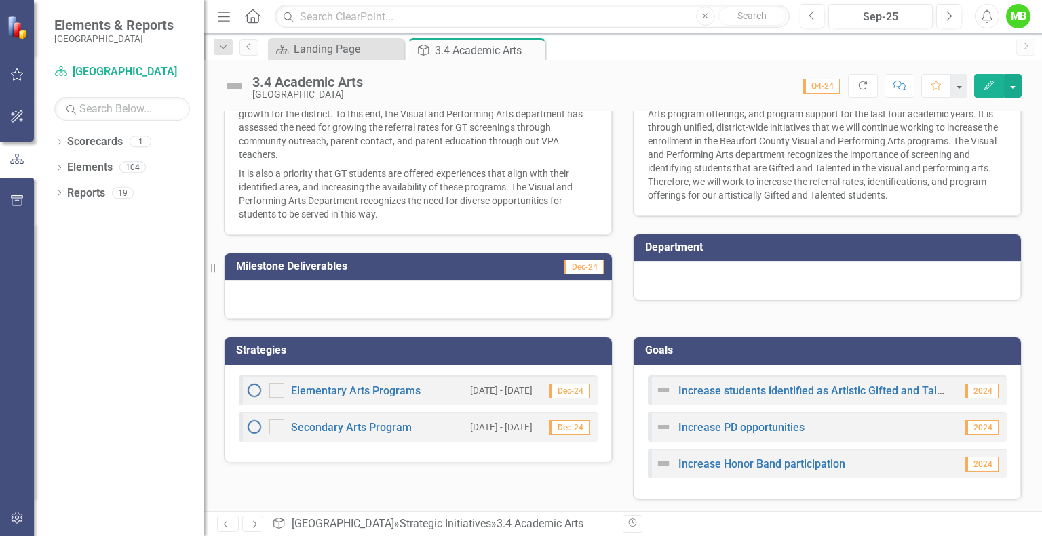
click at [254, 391] on img at bounding box center [254, 390] width 16 height 16
click at [277, 391] on div at bounding box center [276, 390] width 15 height 15
click at [277, 391] on input "checkbox" at bounding box center [273, 387] width 9 height 9
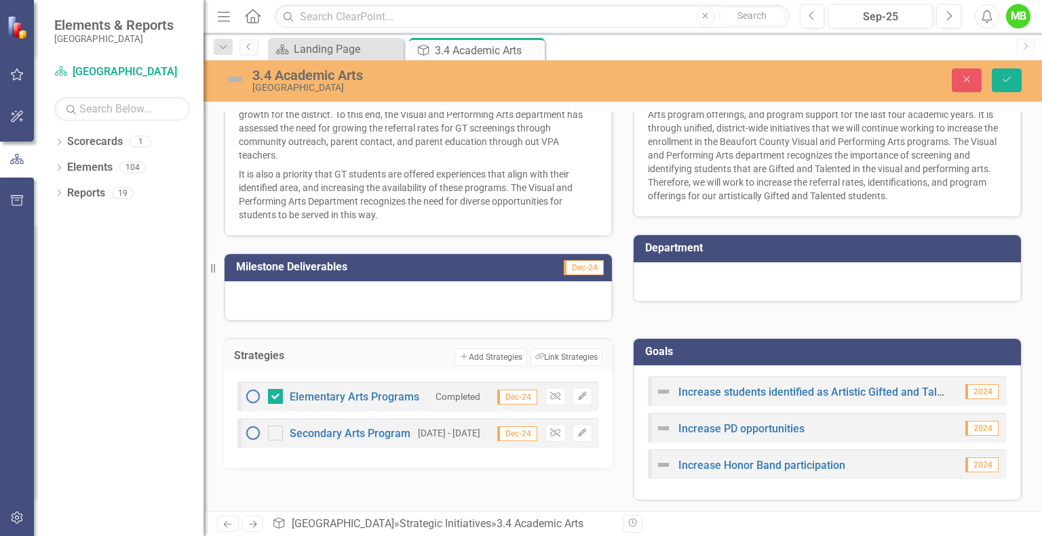
click at [278, 396] on div at bounding box center [275, 396] width 15 height 15
click at [277, 396] on input "checkbox" at bounding box center [272, 393] width 9 height 9
checkbox input "false"
click at [550, 393] on icon "Unlink" at bounding box center [555, 397] width 10 height 8
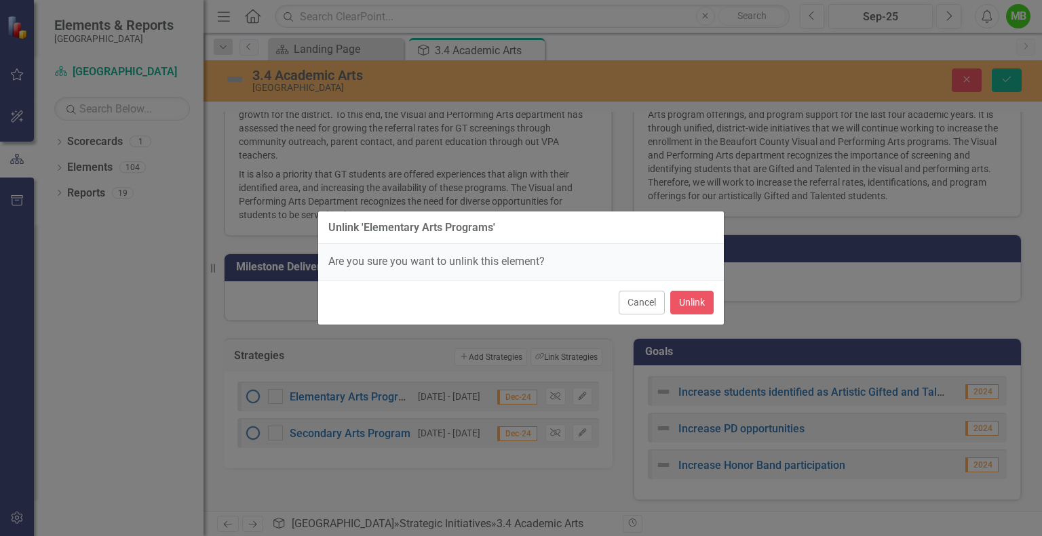
click at [641, 303] on button "Cancel" at bounding box center [641, 303] width 46 height 24
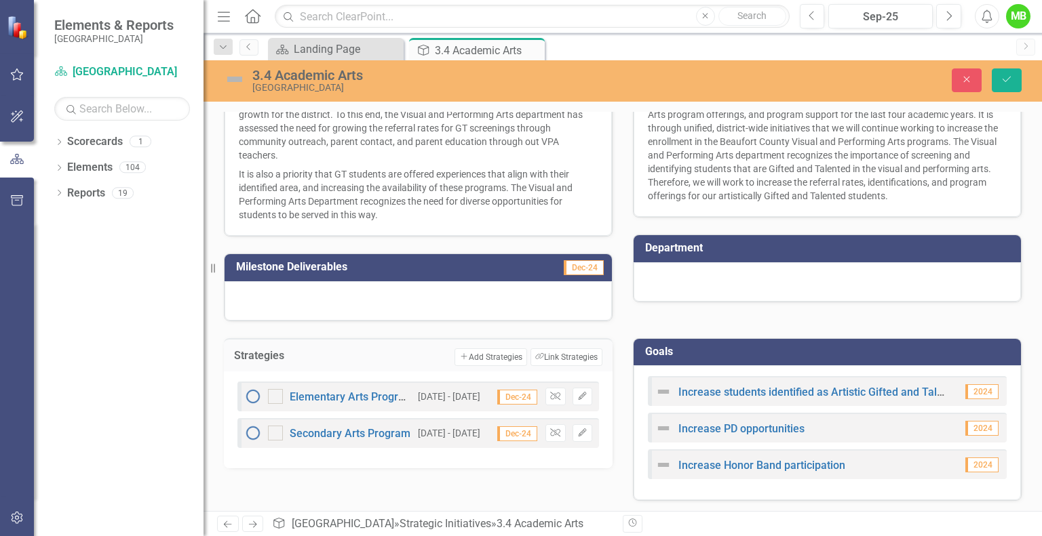
scroll to position [0, 0]
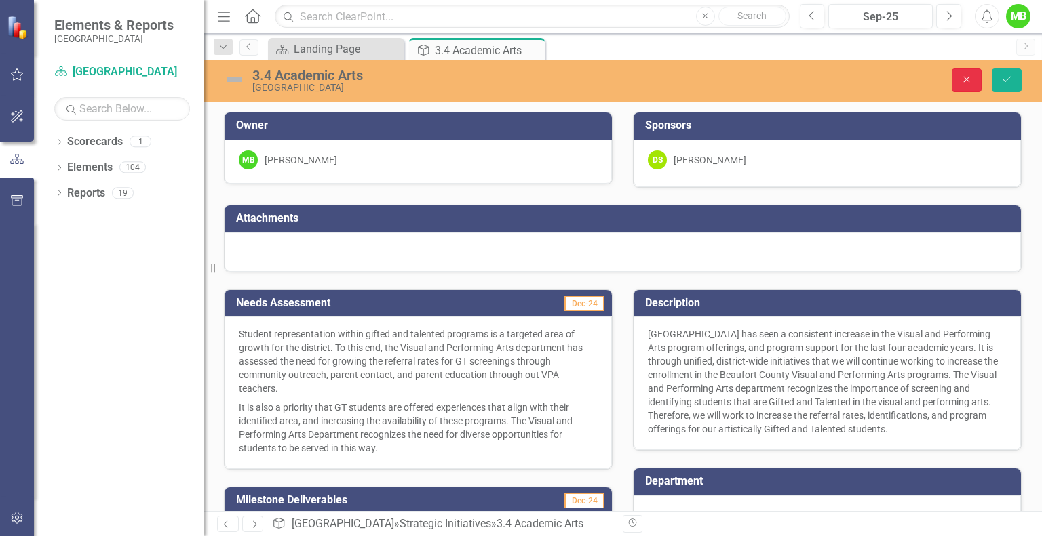
click at [961, 86] on button "Close" at bounding box center [966, 80] width 30 height 24
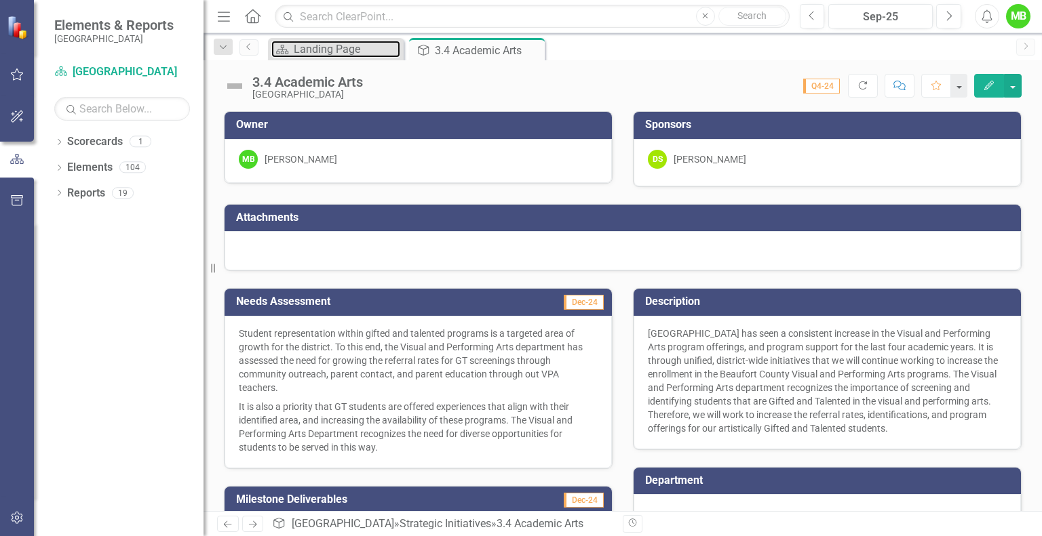
click at [338, 51] on div "Landing Page" at bounding box center [347, 49] width 106 height 17
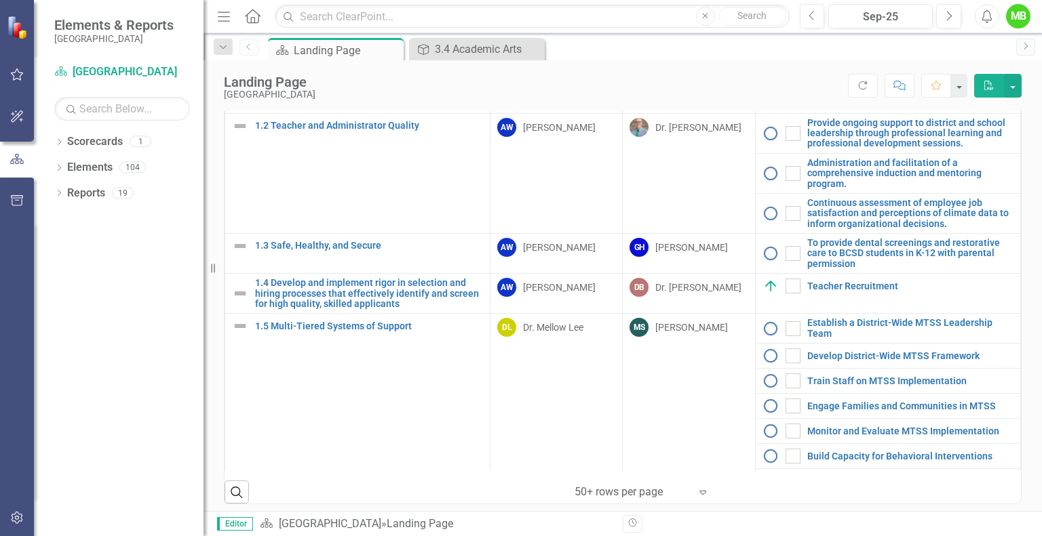
scroll to position [122, 0]
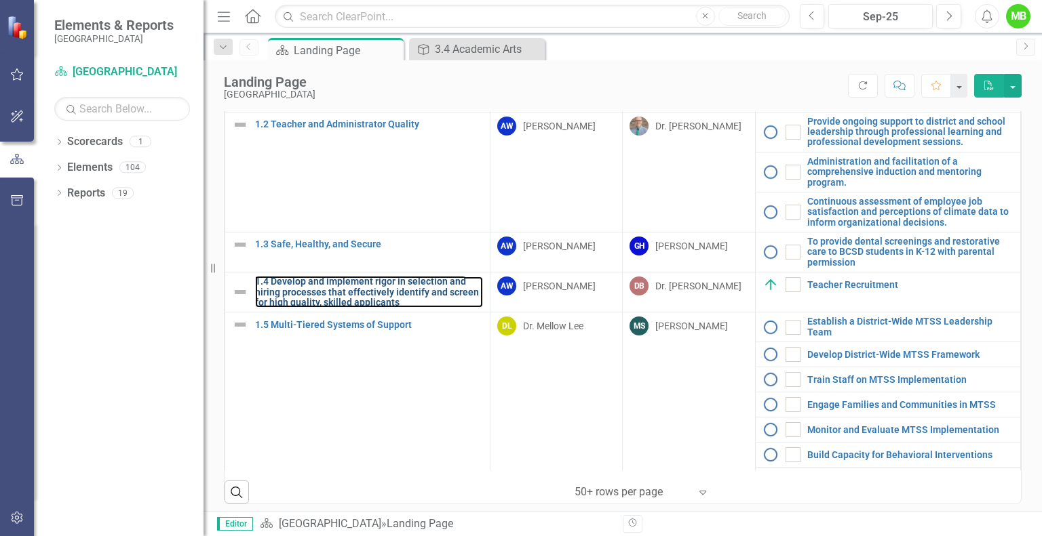
click at [353, 308] on link "1.4 Develop and implement rigor in selection and hiring processes that effectiv…" at bounding box center [369, 292] width 228 height 31
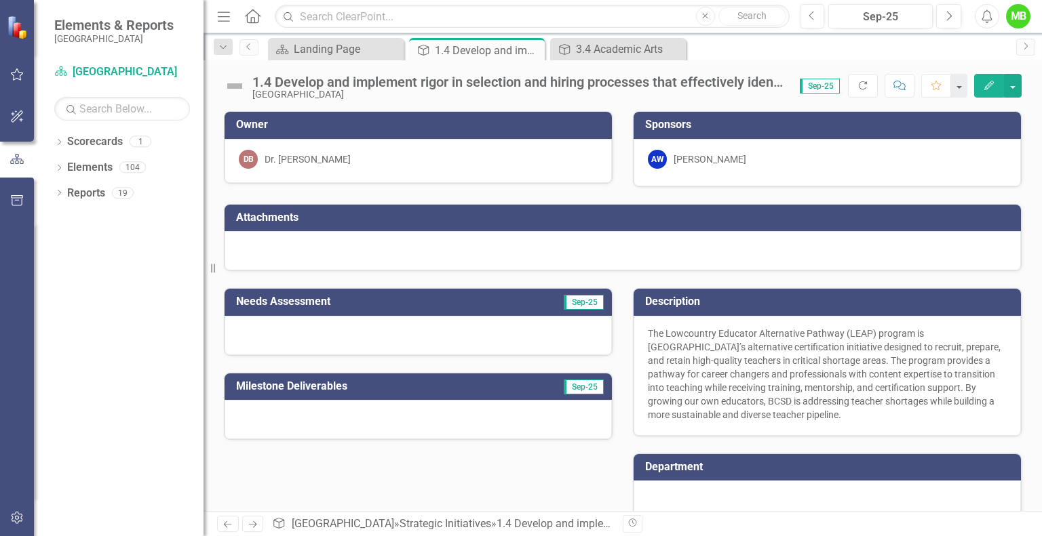
scroll to position [127, 0]
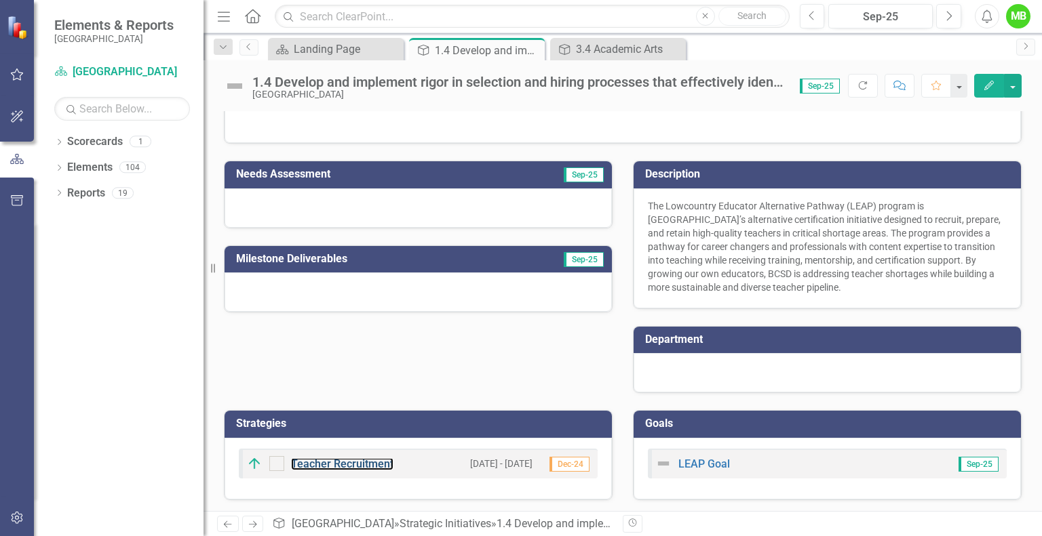
click at [356, 464] on link "Teacher Recruitment" at bounding box center [342, 464] width 102 height 13
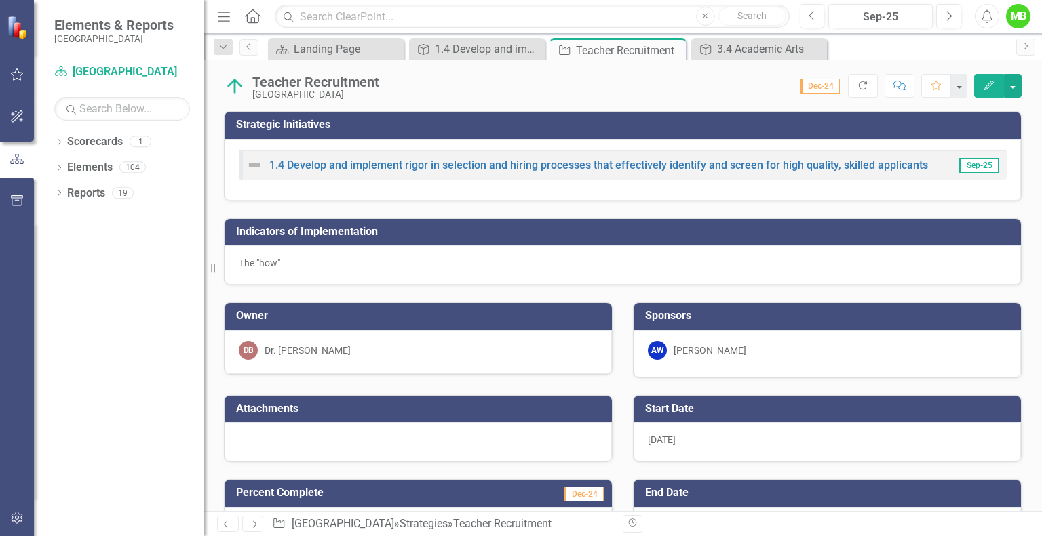
click at [0, 0] on icon "Close" at bounding box center [0, 0] width 0 height 0
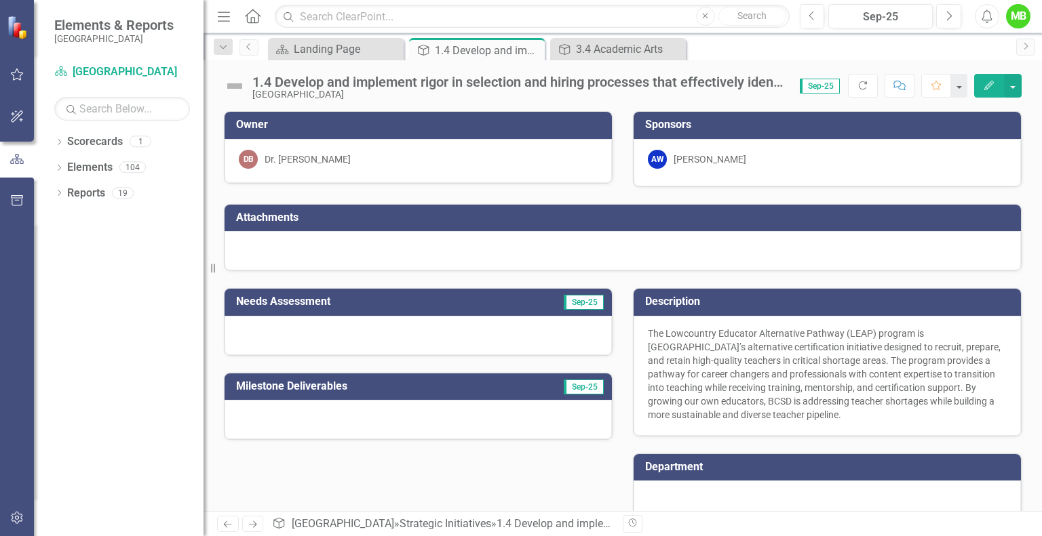
click at [0, 0] on icon "Close" at bounding box center [0, 0] width 0 height 0
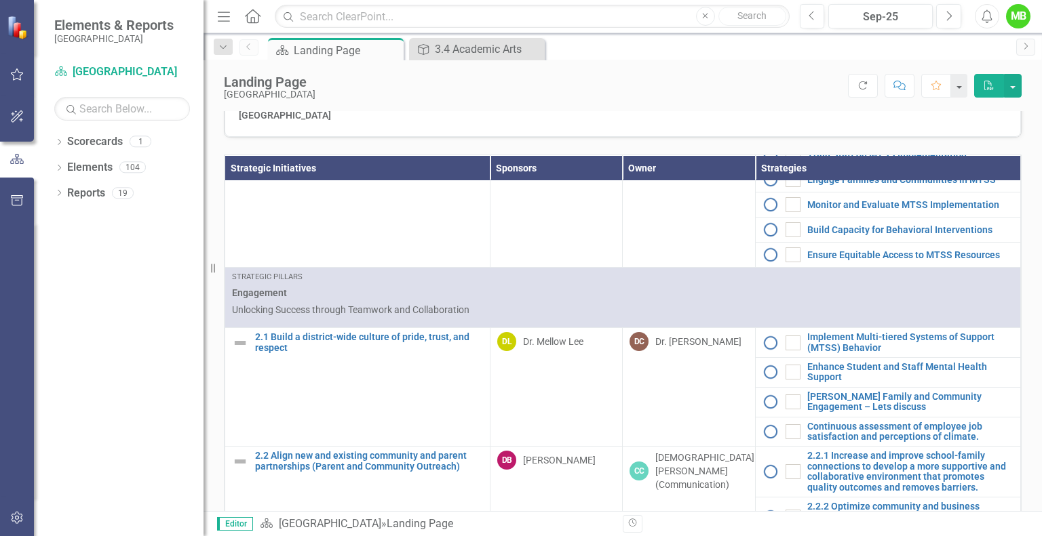
scroll to position [567, 0]
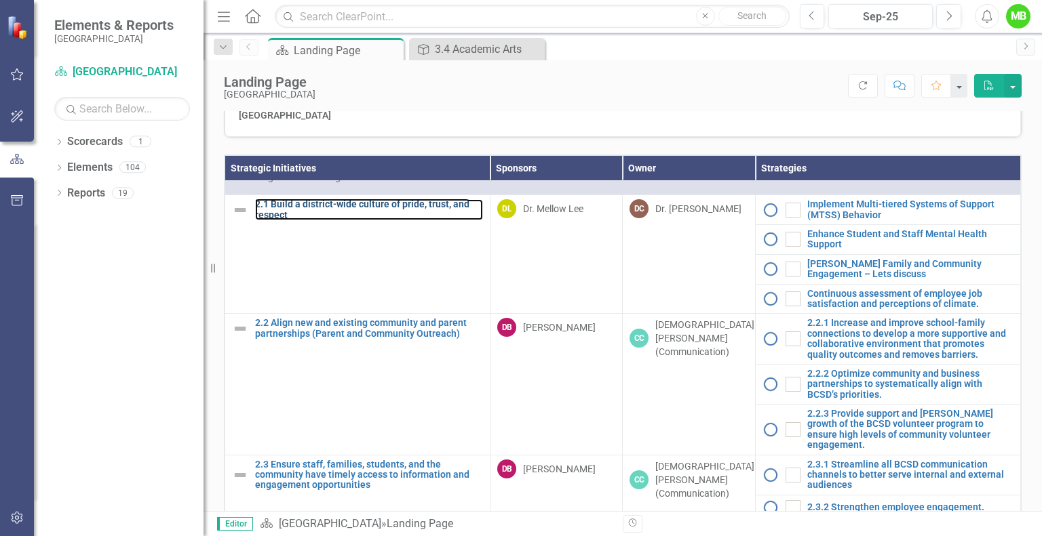
click at [391, 220] on link "2.1 Build a district-wide culture of pride, trust, and respect" at bounding box center [369, 209] width 228 height 21
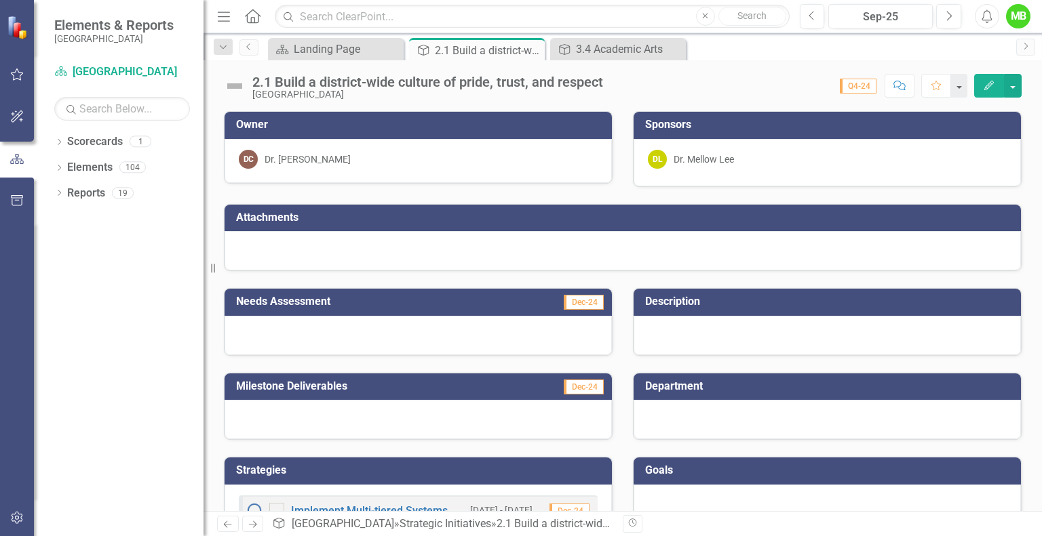
scroll to position [157, 0]
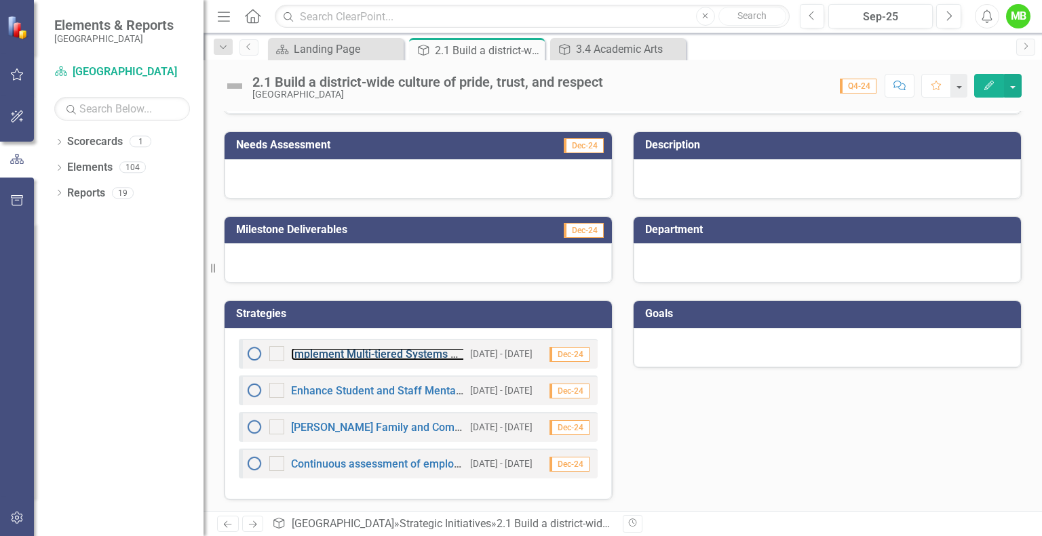
click at [393, 354] on link "Implement Multi-tiered Systems of Support (MTSS) Behavior" at bounding box center [440, 354] width 298 height 13
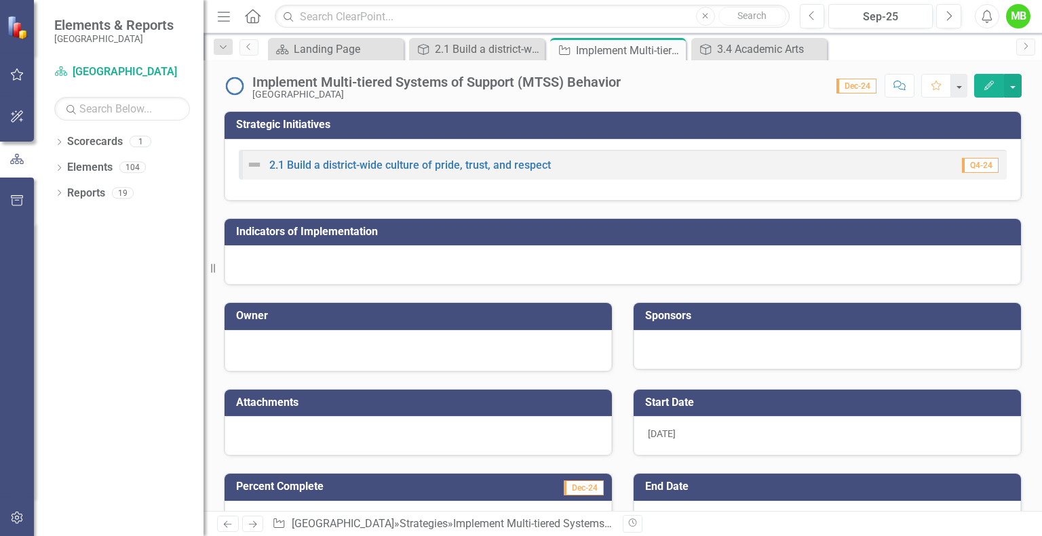
click at [0, 0] on icon "Close" at bounding box center [0, 0] width 0 height 0
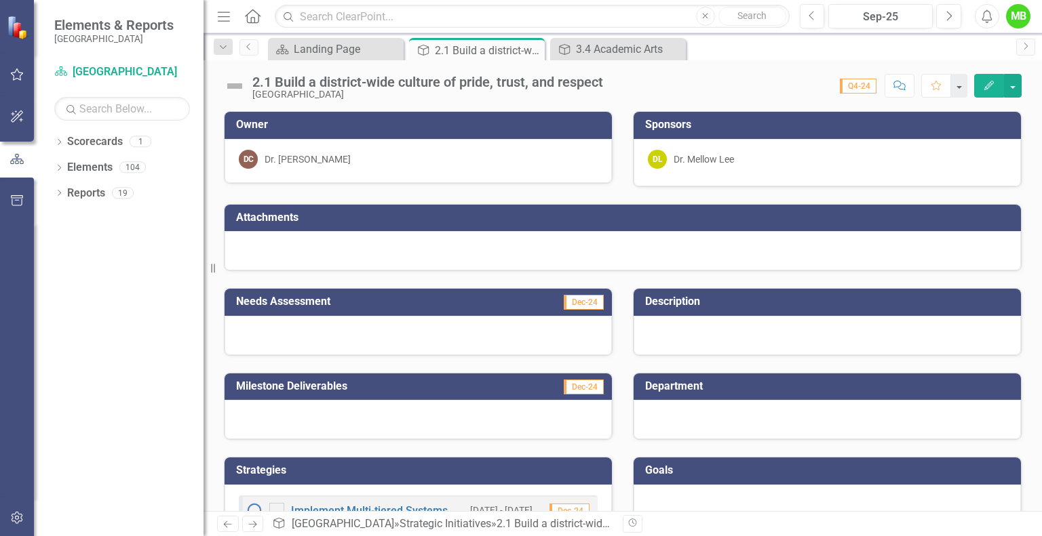
click at [0, 0] on icon "Close" at bounding box center [0, 0] width 0 height 0
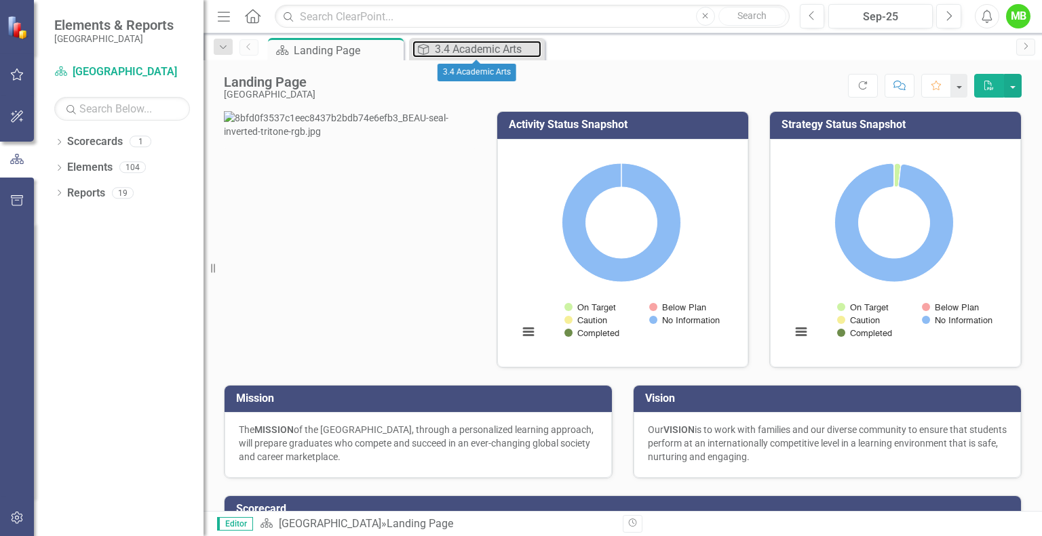
click at [477, 45] on div "3.4 Academic Arts" at bounding box center [488, 49] width 106 height 17
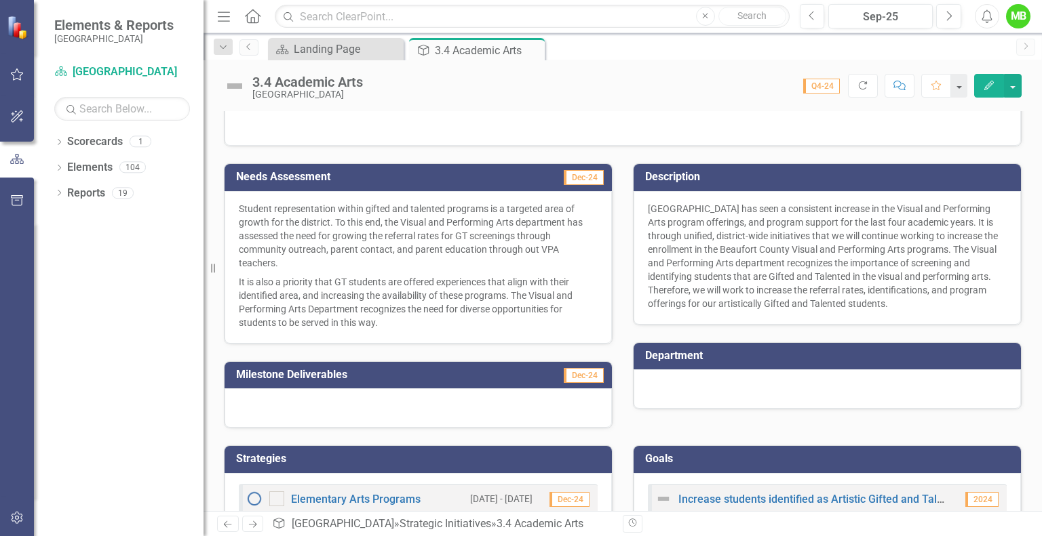
scroll to position [233, 0]
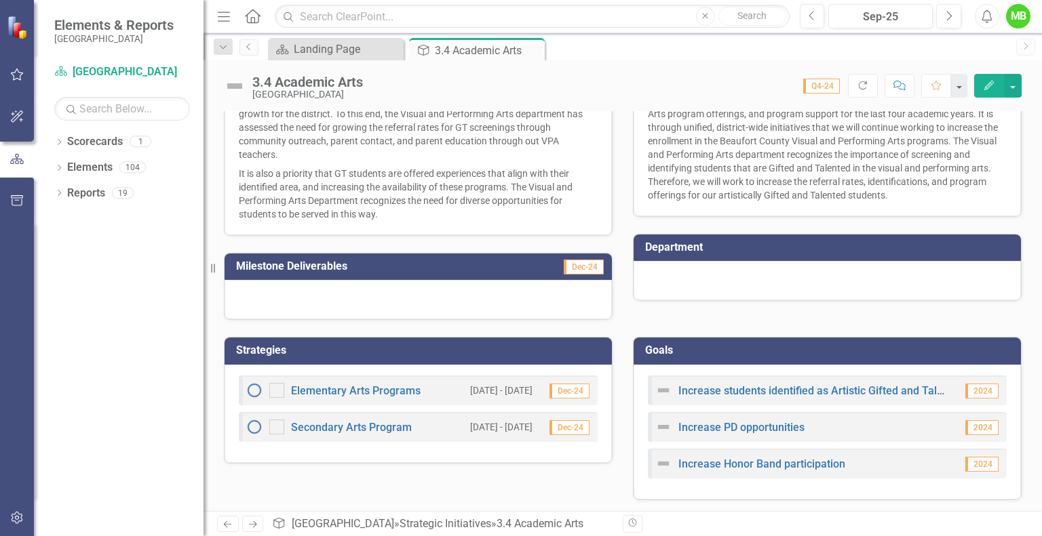
click at [656, 390] on img at bounding box center [663, 390] width 16 height 16
